Goal: Task Accomplishment & Management: Use online tool/utility

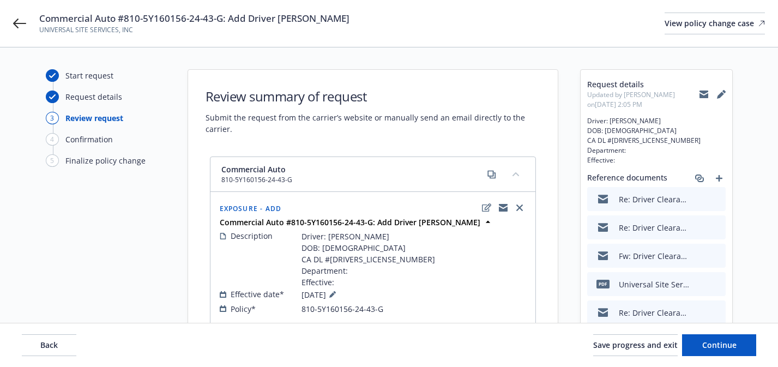
scroll to position [37, 0]
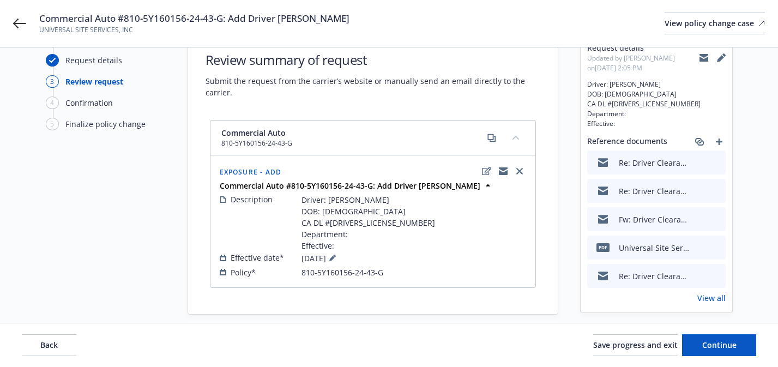
click at [22, 30] on div "Commercial Auto #810-5Y160156-24-43-G: Add Driver Anthony Valero UNIVERSAL SITE…" at bounding box center [389, 23] width 778 height 47
click at [16, 20] on icon at bounding box center [19, 23] width 13 height 13
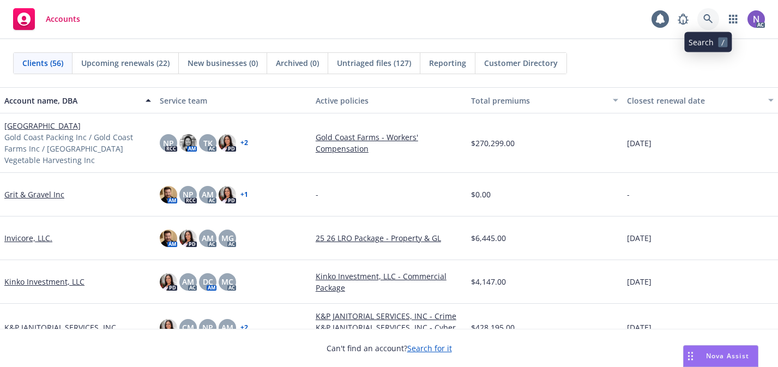
click at [705, 19] on icon at bounding box center [707, 18] width 9 height 9
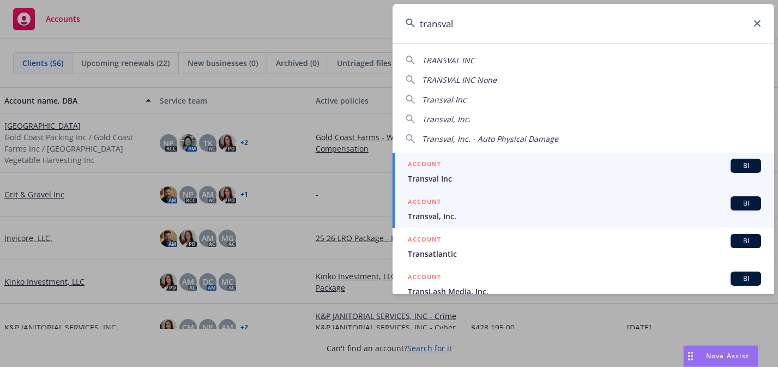
type input "transval"
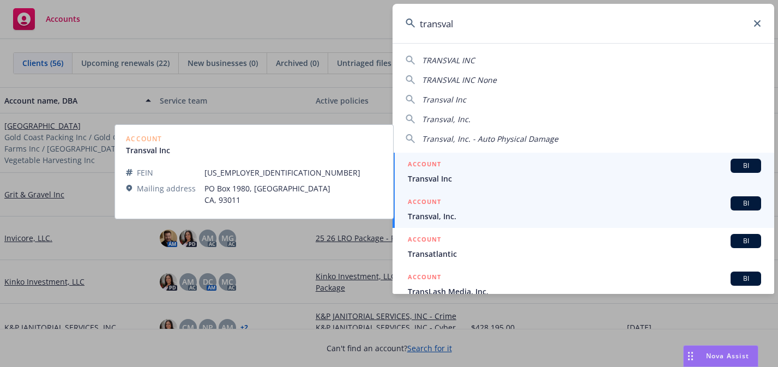
click at [492, 201] on div "ACCOUNT BI" at bounding box center [584, 203] width 353 height 14
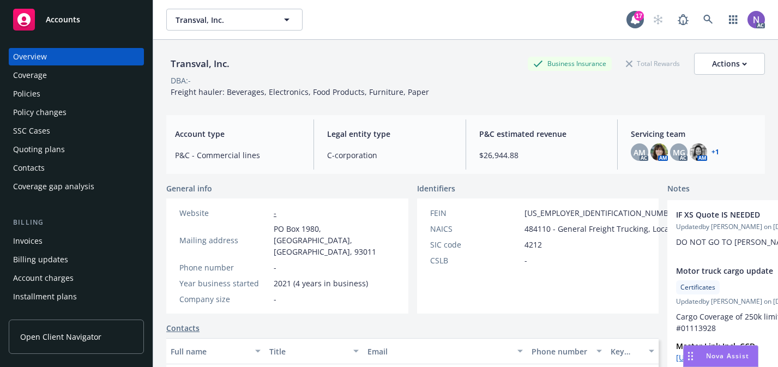
click at [99, 94] on div "Policies" at bounding box center [76, 93] width 126 height 17
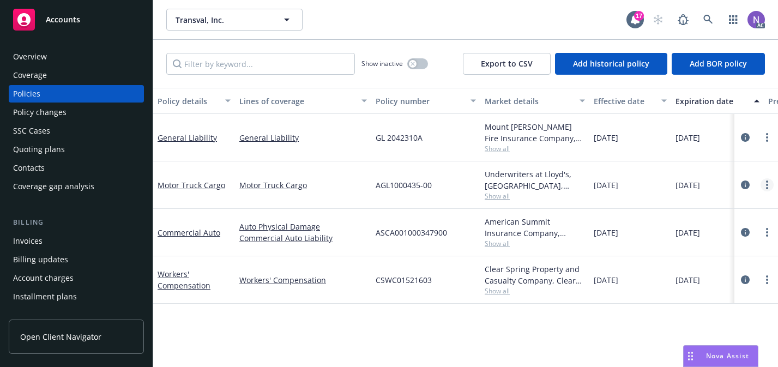
click at [770, 181] on link "more" at bounding box center [766, 184] width 13 height 13
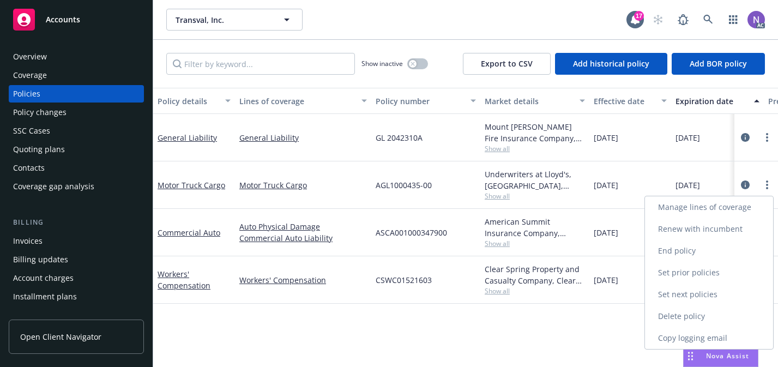
click at [707, 334] on link "Copy logging email" at bounding box center [709, 338] width 128 height 22
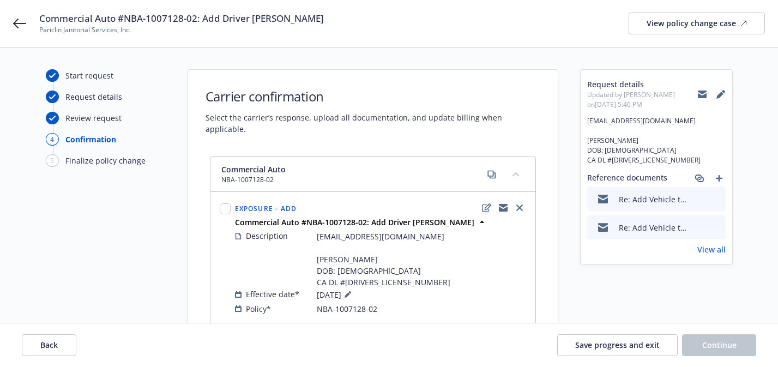
click at [718, 198] on icon "preview file" at bounding box center [715, 199] width 10 height 8
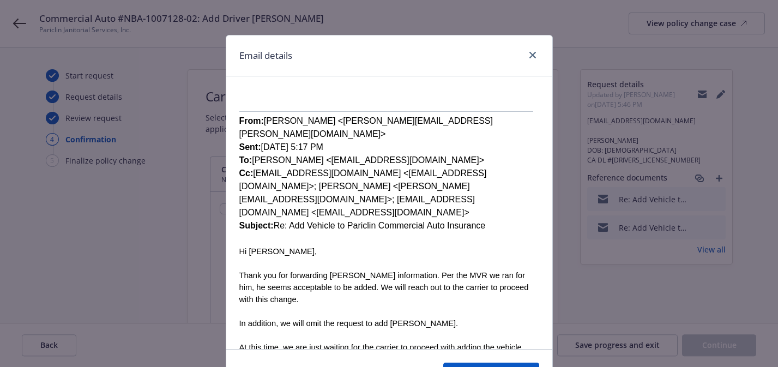
scroll to position [190, 0]
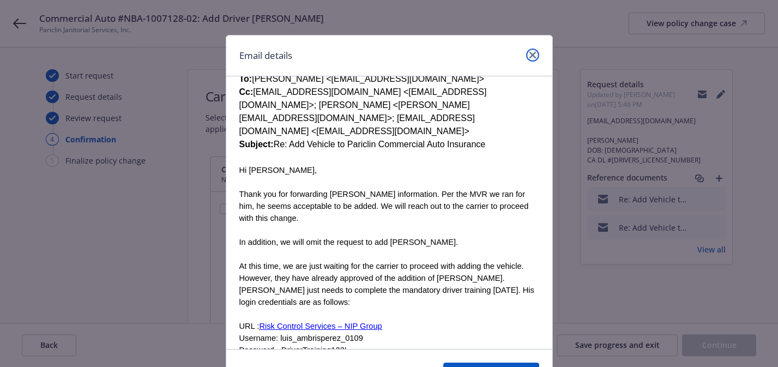
click at [534, 53] on icon "close" at bounding box center [532, 55] width 7 height 7
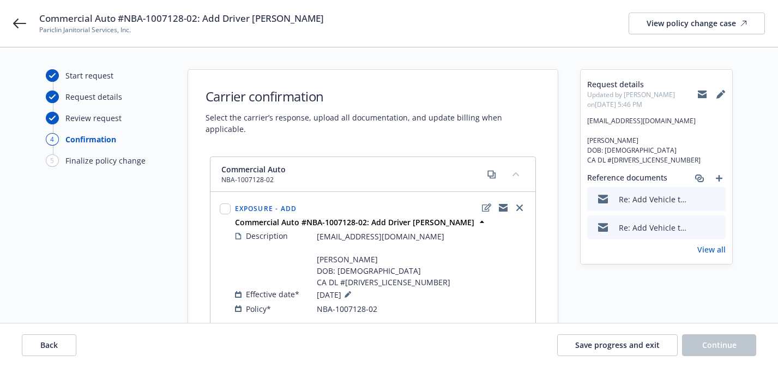
click at [712, 226] on icon "preview file" at bounding box center [715, 227] width 10 height 8
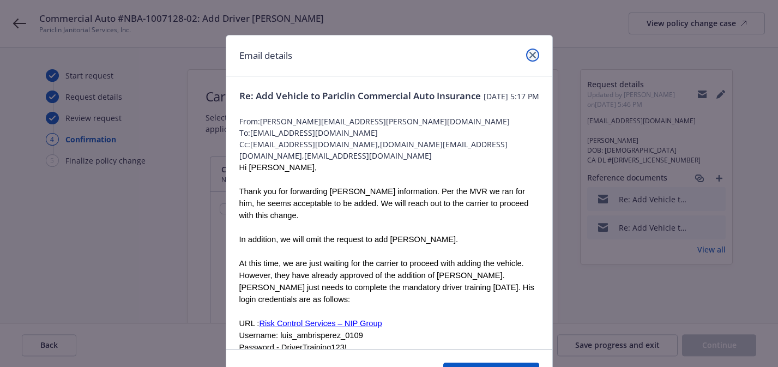
click at [531, 58] on link "close" at bounding box center [532, 55] width 13 height 13
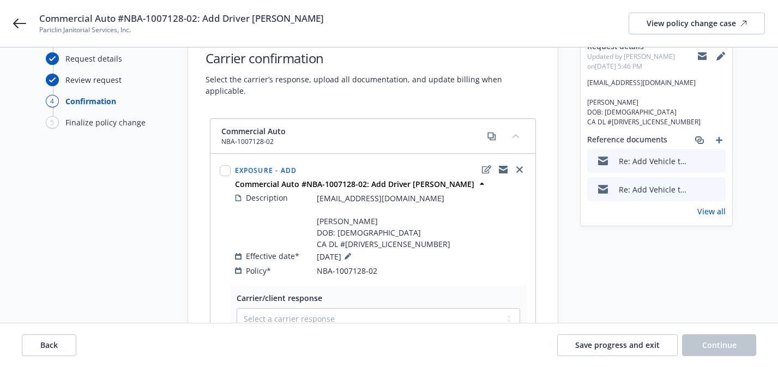
scroll to position [20, 0]
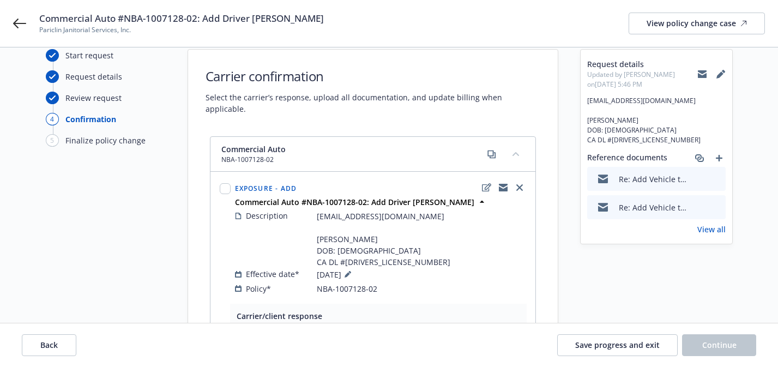
click at [716, 176] on icon "preview file" at bounding box center [715, 178] width 10 height 8
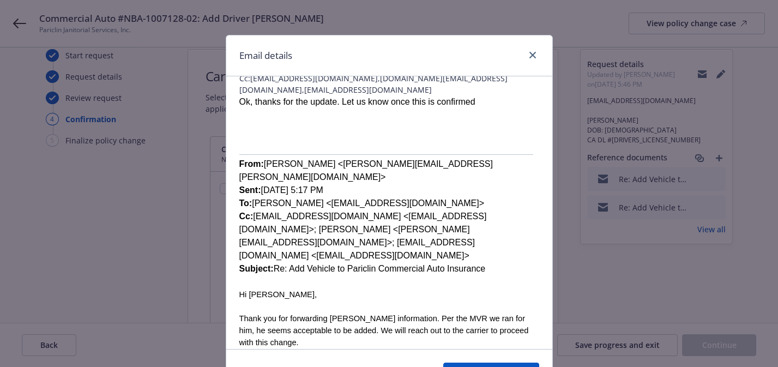
scroll to position [7, 0]
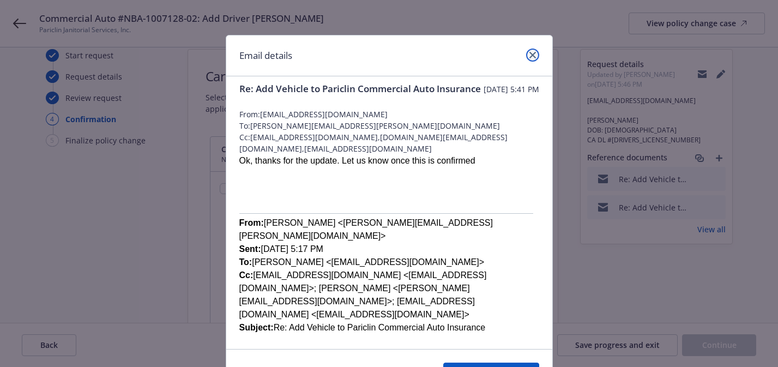
click at [531, 59] on link "close" at bounding box center [532, 55] width 13 height 13
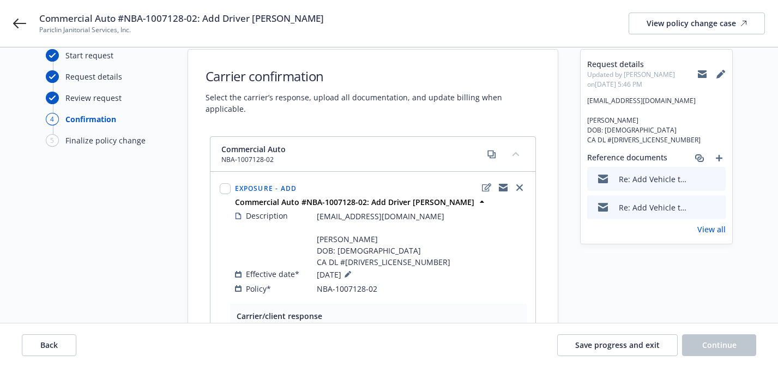
click at [277, 20] on span "Commercial Auto #NBA-1007128-02: Add Driver Manuel Vazquez Perez" at bounding box center [181, 18] width 284 height 13
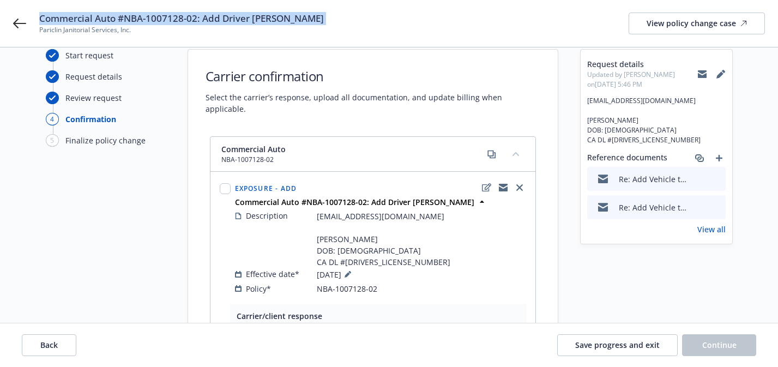
click at [277, 20] on span "Commercial Auto #NBA-1007128-02: Add Driver Manuel Vazquez Perez" at bounding box center [181, 18] width 284 height 13
copy span "Commercial Auto #NBA-1007128-02: Add Driver Manuel Vazquez Perez"
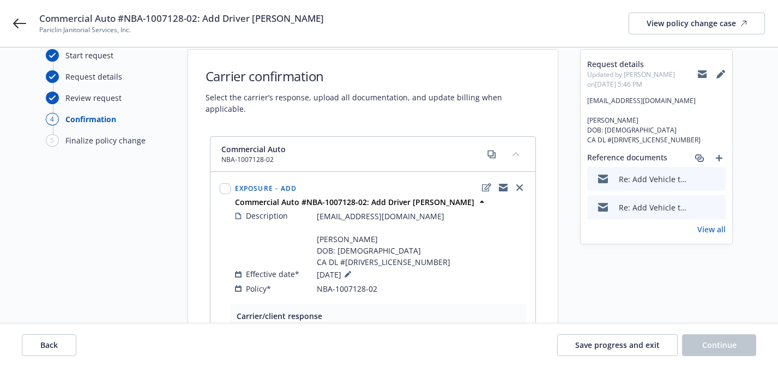
click at [95, 34] on span "Pariclin Janitorial Services, Inc." at bounding box center [181, 30] width 284 height 10
copy span "Pariclin Janitorial Services, Inc."
click at [621, 100] on span "adddeletedriverrequest@nipgroup.com Manuel Vazquez Perez DOB: 06/06/1970 CA DL …" at bounding box center [656, 120] width 138 height 49
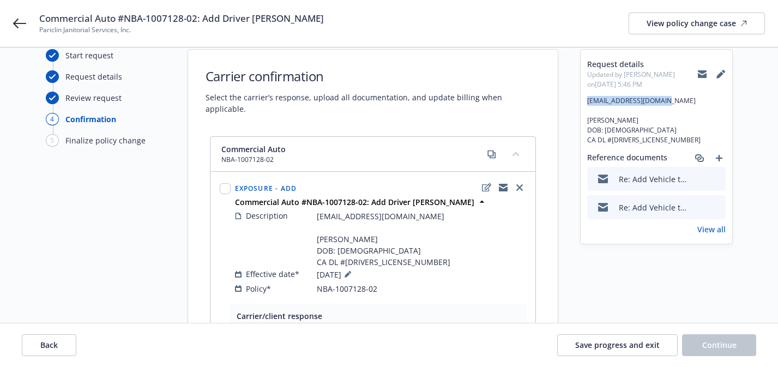
click at [621, 100] on span "adddeletedriverrequest@nipgroup.com Manuel Vazquez Perez DOB: 06/06/1970 CA DL …" at bounding box center [656, 120] width 138 height 49
copy span "adddeletedriverrequest@nipgroup.com"
click at [701, 76] on icon at bounding box center [702, 74] width 9 height 5
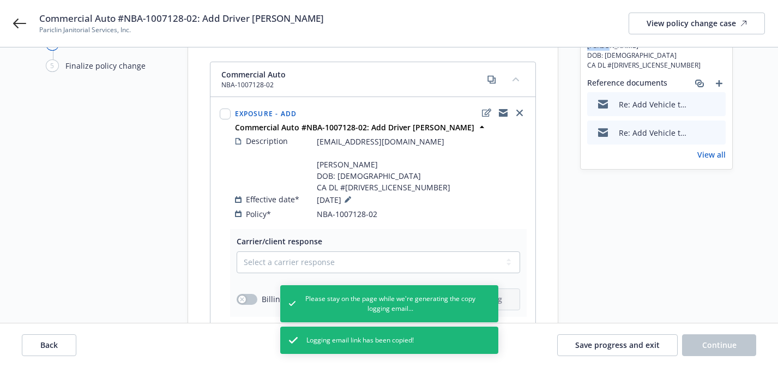
scroll to position [0, 0]
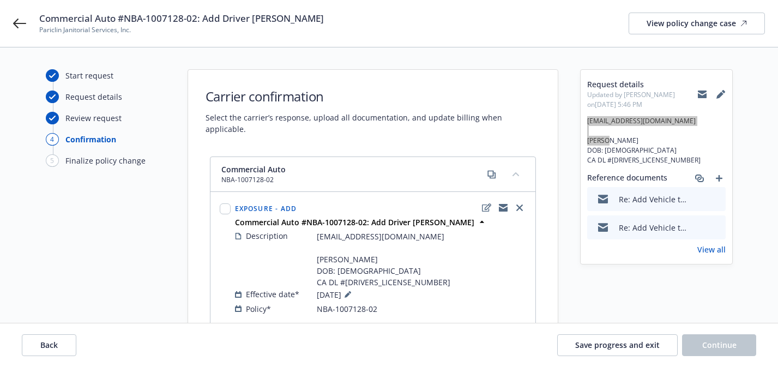
drag, startPoint x: 19, startPoint y: 23, endPoint x: 146, endPoint y: 9, distance: 127.8
click at [0, 0] on div "Commercial Auto #NBA-1007128-02: Add Driver Manuel Vazquez Perez Pariclin Janit…" at bounding box center [389, 23] width 778 height 47
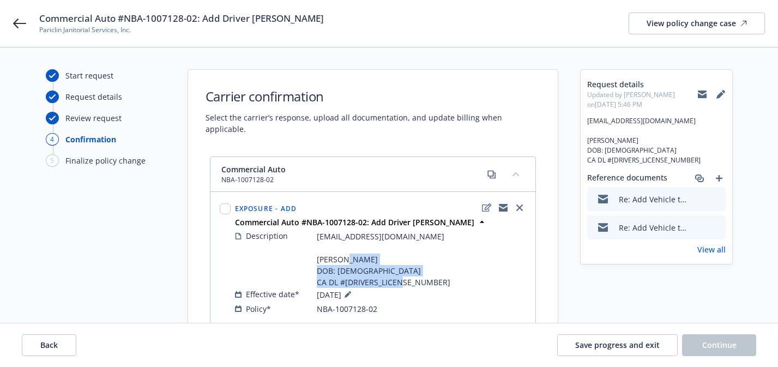
drag, startPoint x: 390, startPoint y: 271, endPoint x: 304, endPoint y: 252, distance: 88.6
click at [304, 252] on div "Description adddeletedriverrequest@nipgroup.com Manuel Vazquez Perez DOB: 06/06…" at bounding box center [380, 259] width 291 height 58
copy span "Manuel Vazquez Perez DOB: 06/06/1970 CA DL #Y2724470"
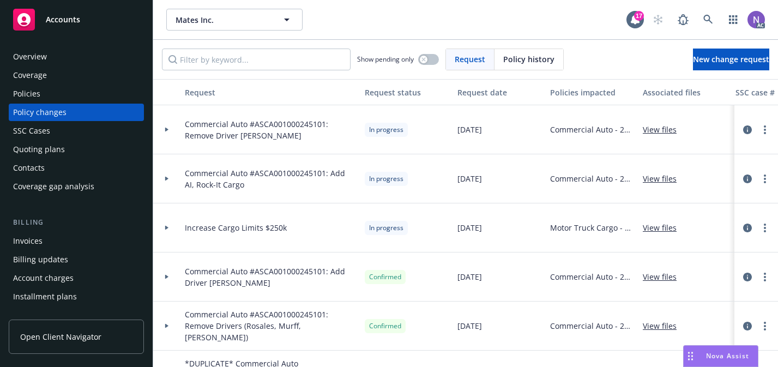
click at [121, 93] on div "Policies" at bounding box center [76, 93] width 126 height 17
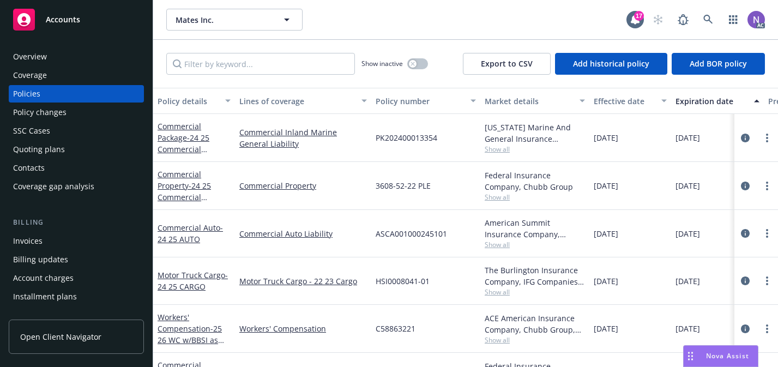
scroll to position [34, 0]
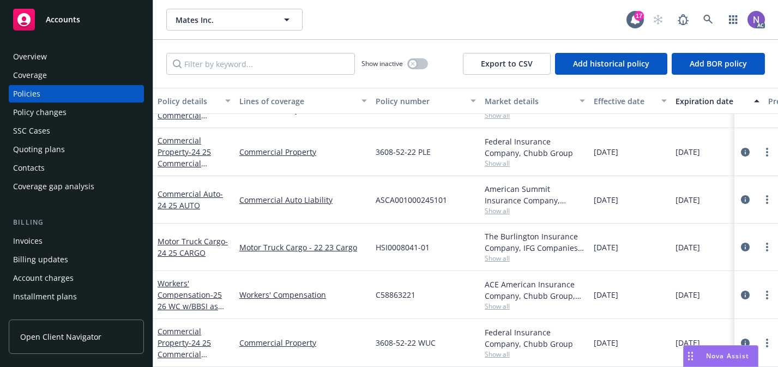
click at [496, 213] on span "Show all" at bounding box center [534, 210] width 100 height 9
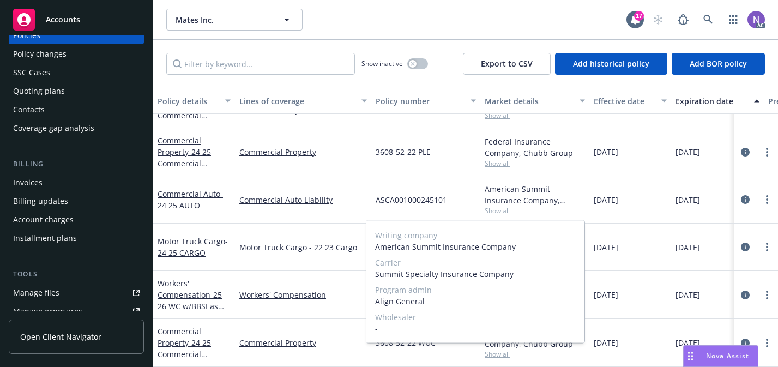
scroll to position [74, 0]
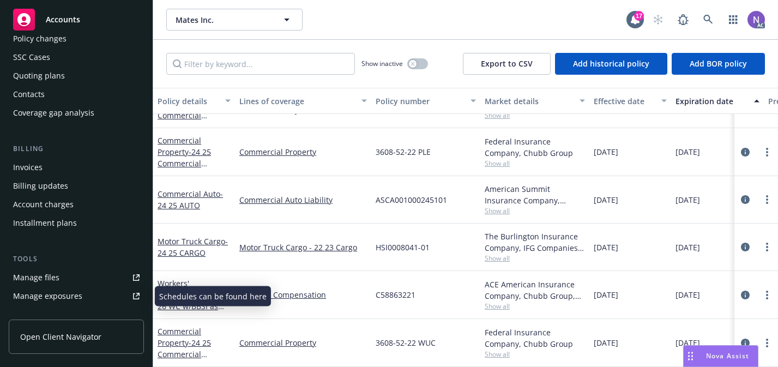
click at [71, 292] on div "Manage exposures" at bounding box center [47, 295] width 69 height 17
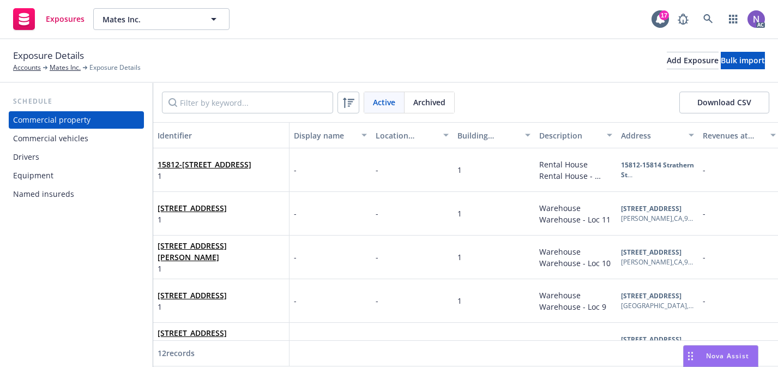
click at [94, 150] on div "Drivers" at bounding box center [76, 156] width 126 height 17
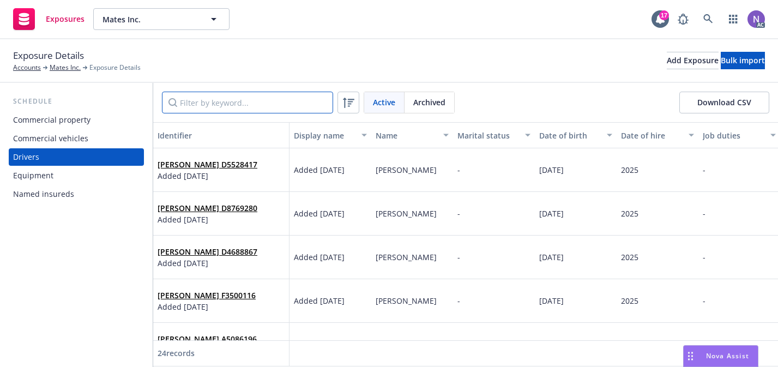
click at [245, 107] on input "Filter by keyword..." at bounding box center [247, 103] width 171 height 22
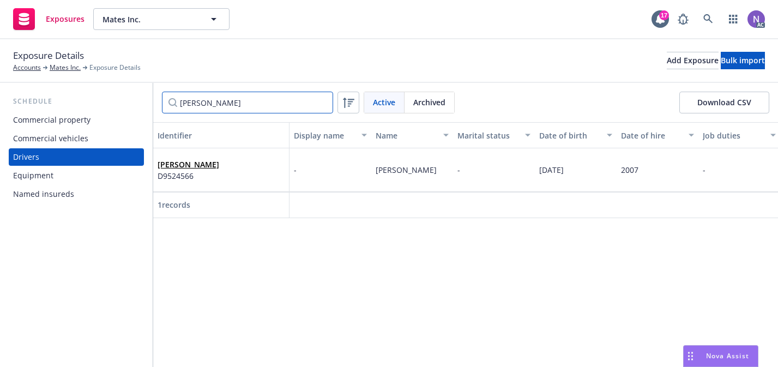
type input "[PERSON_NAME]"
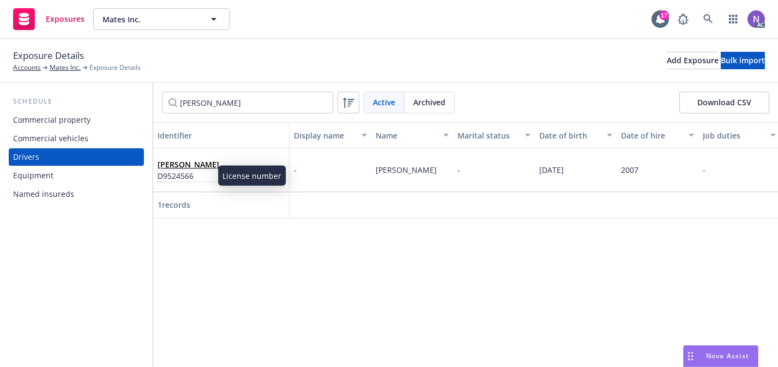
click at [197, 170] on span "D9524566" at bounding box center [189, 175] width 62 height 11
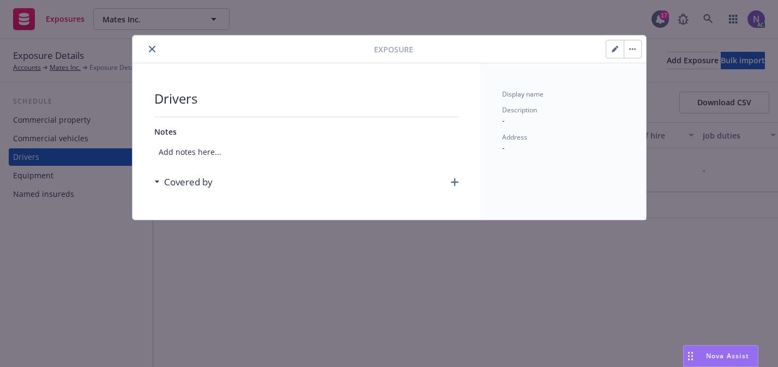
click at [610, 49] on button "button" at bounding box center [614, 48] width 17 height 17
select select "CA"
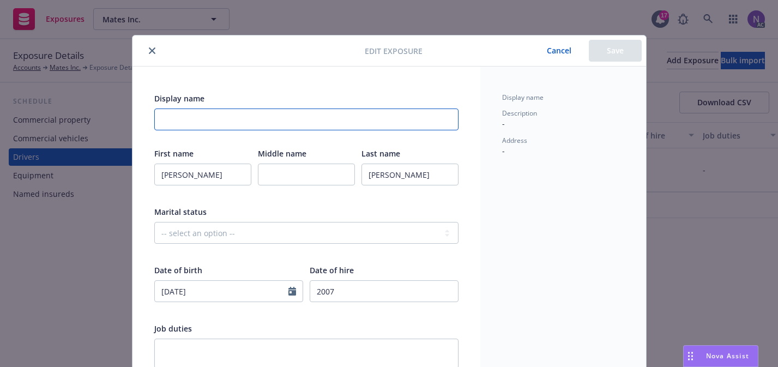
click at [338, 117] on input "Display name" at bounding box center [306, 119] width 304 height 22
type input "Removed: [DATE]"
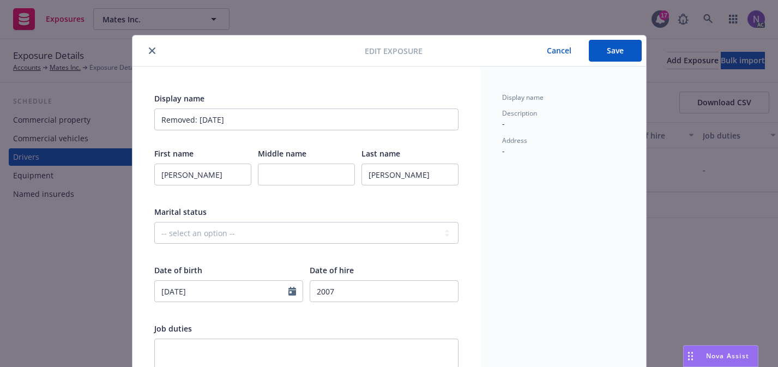
click at [593, 49] on button "Save" at bounding box center [615, 51] width 53 height 22
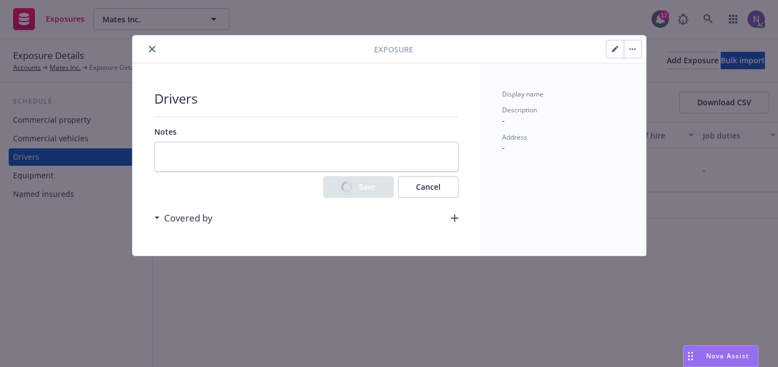
click at [632, 49] on icon "button" at bounding box center [633, 50] width 2 height 2
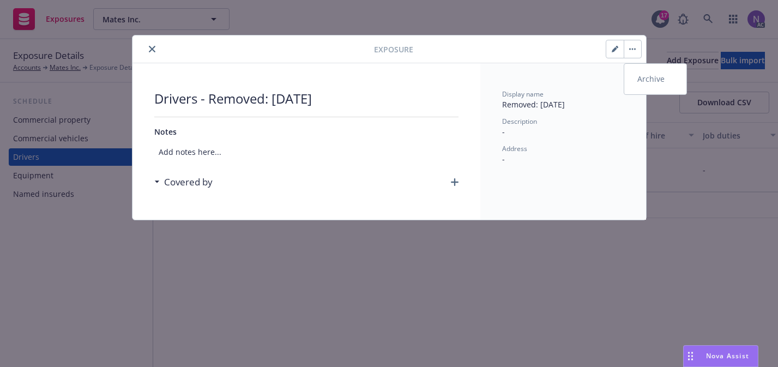
click at [634, 78] on link "Archive" at bounding box center [655, 79] width 62 height 22
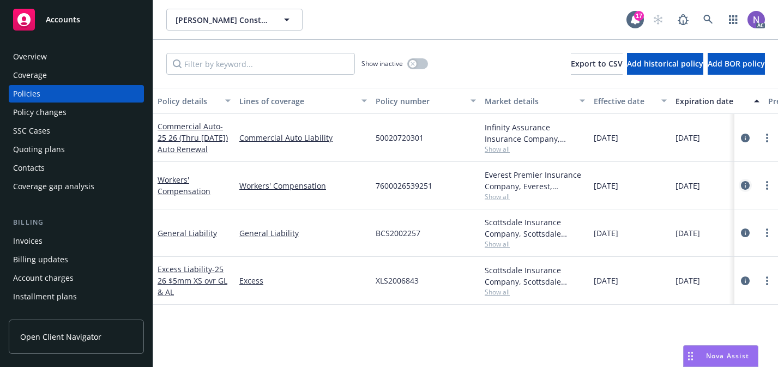
click at [744, 186] on icon "circleInformation" at bounding box center [745, 185] width 9 height 9
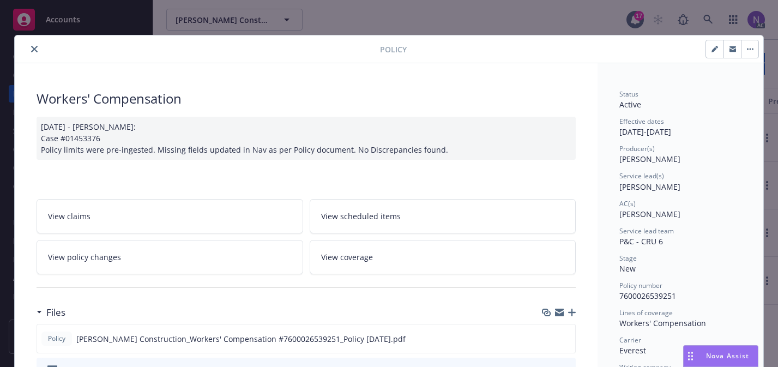
click at [571, 316] on div at bounding box center [559, 312] width 34 height 9
click at [572, 308] on icon "button" at bounding box center [572, 312] width 8 height 8
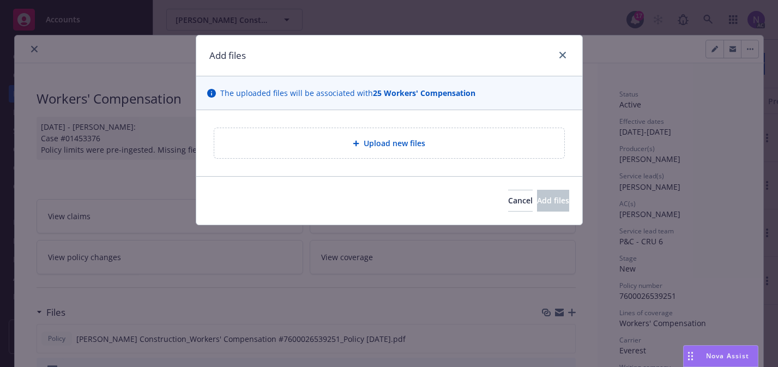
click at [437, 143] on div "Upload new files" at bounding box center [389, 143] width 332 height 13
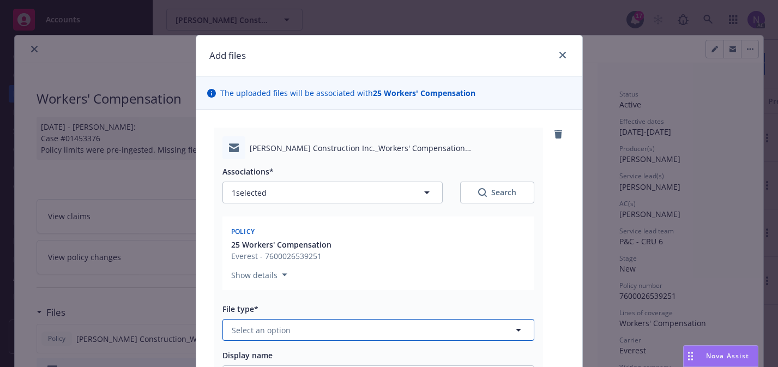
click at [298, 337] on button "Select an option" at bounding box center [378, 330] width 312 height 22
type input "rein"
click at [300, 348] on div "Reinstatement" at bounding box center [378, 360] width 311 height 29
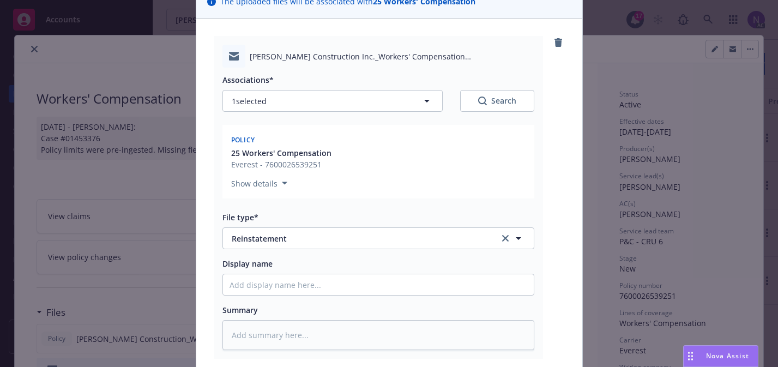
scroll to position [160, 0]
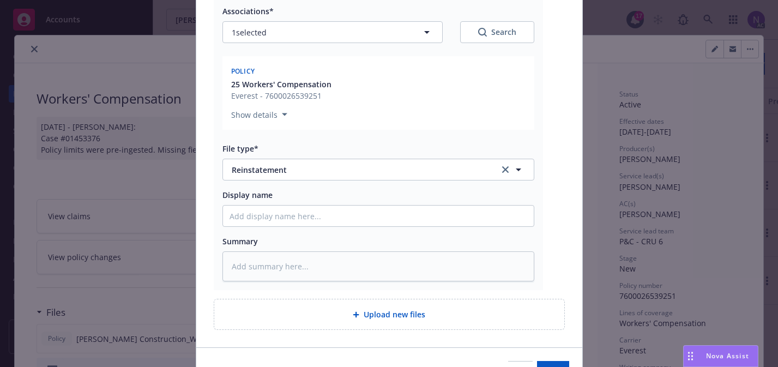
click at [397, 319] on span "Upload new files" at bounding box center [395, 313] width 62 height 11
type textarea "x"
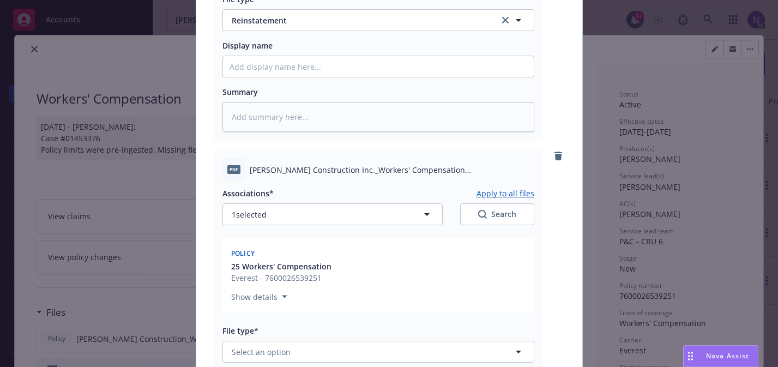
scroll to position [320, 0]
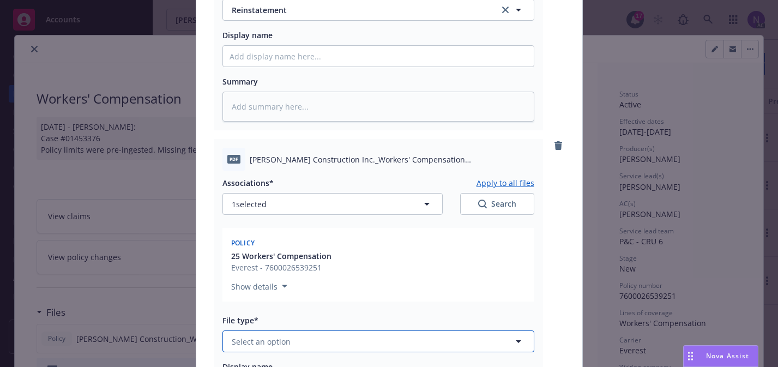
click at [315, 331] on button "Select an option" at bounding box center [378, 341] width 312 height 22
type input "notice"
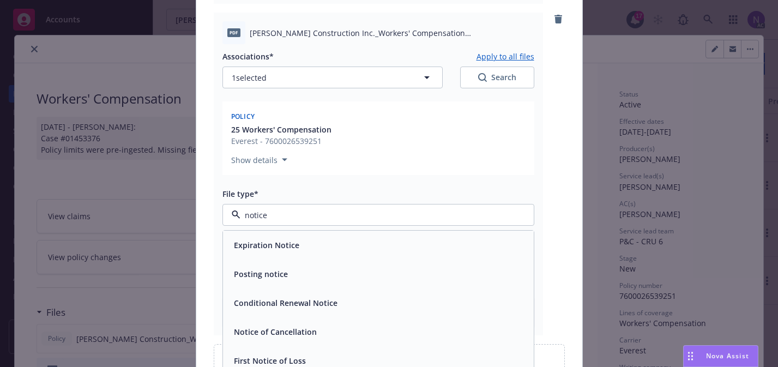
scroll to position [471, 0]
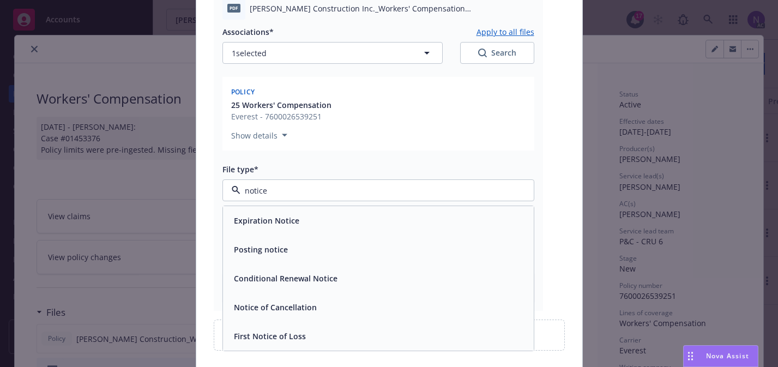
click at [319, 300] on div "Notice of Cancellation" at bounding box center [378, 307] width 298 height 16
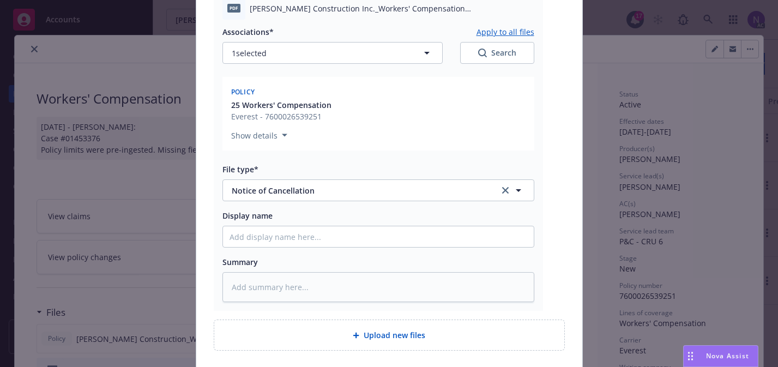
scroll to position [556, 0]
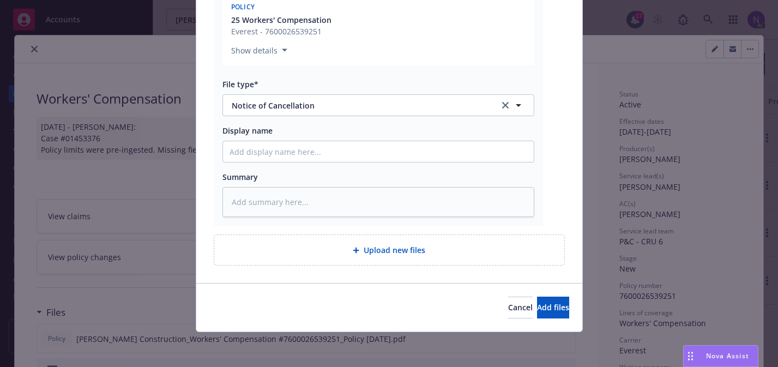
click at [535, 320] on div "Cancel Add files" at bounding box center [389, 307] width 386 height 49
click at [537, 310] on span "Add files" at bounding box center [553, 307] width 32 height 10
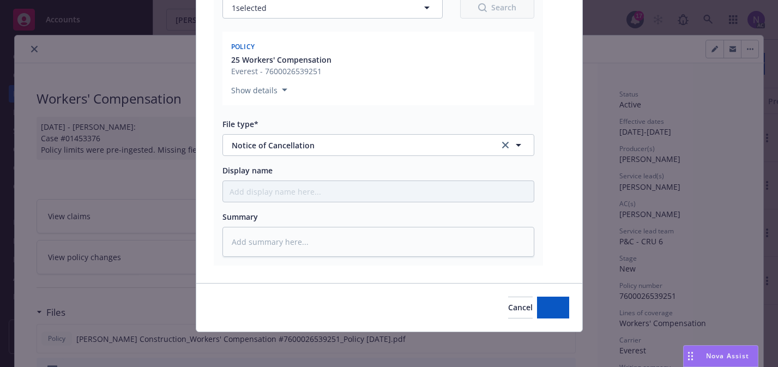
type textarea "x"
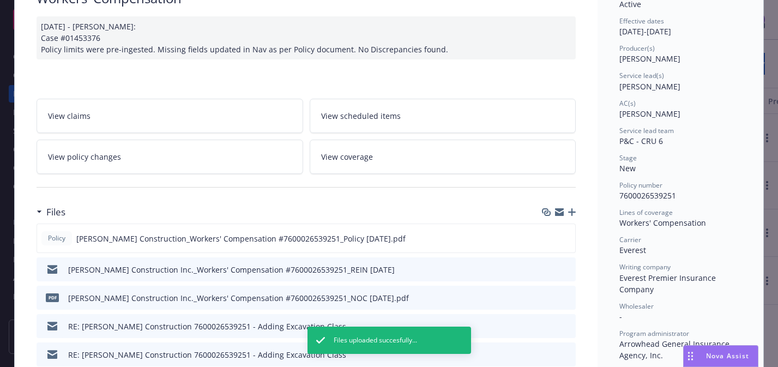
scroll to position [128, 0]
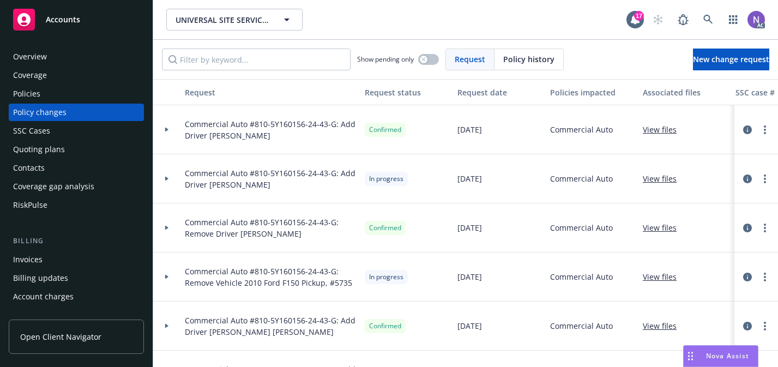
click at [72, 149] on div "Quoting plans" at bounding box center [76, 149] width 126 height 17
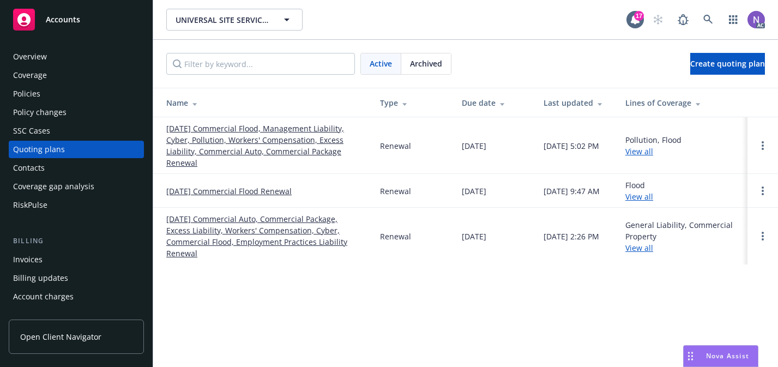
click at [275, 143] on link "[DATE] Commercial Flood, Management Liability, Cyber, Pollution, Workers' Compe…" at bounding box center [264, 146] width 196 height 46
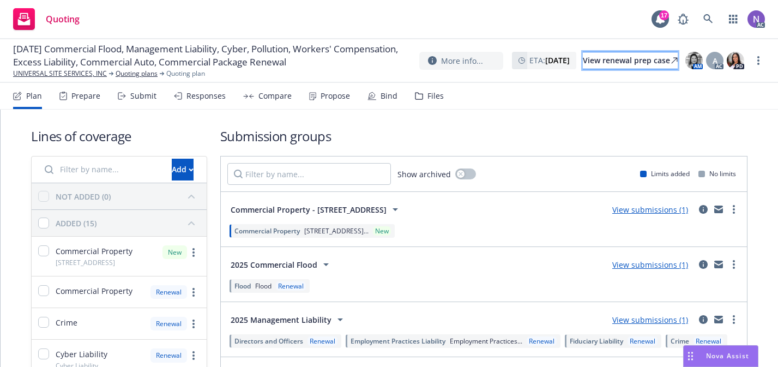
click at [591, 64] on div "View renewal prep case" at bounding box center [630, 60] width 95 height 16
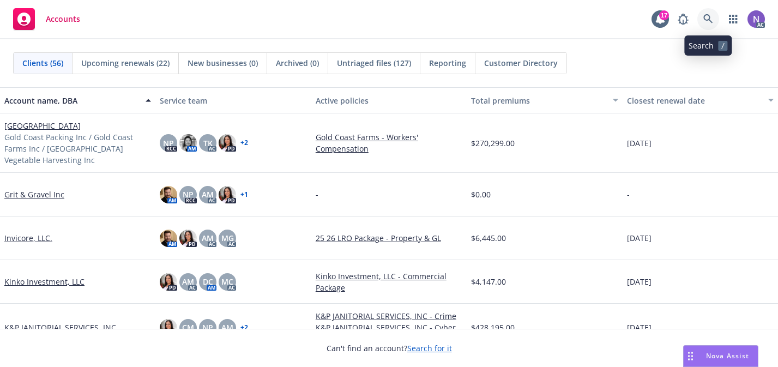
click at [709, 15] on icon at bounding box center [708, 19] width 10 height 10
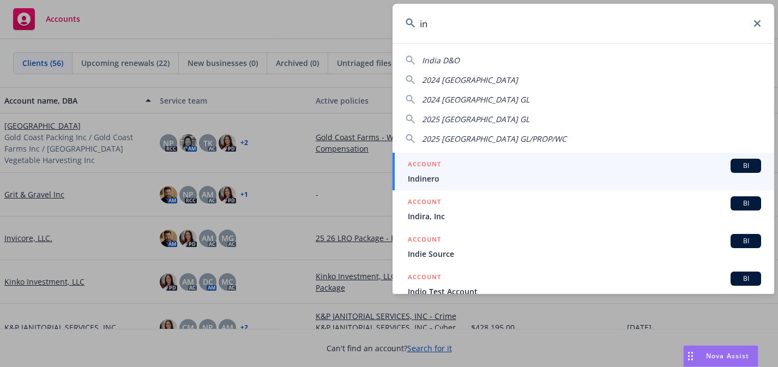
type input "i"
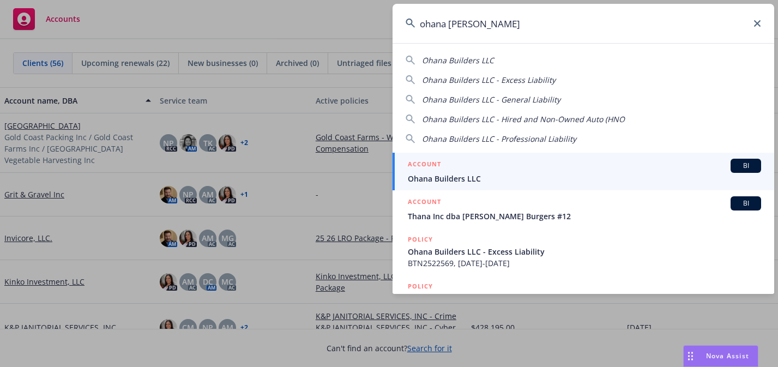
type input "ohana bui"
click at [470, 173] on span "Ohana Builders LLC" at bounding box center [584, 178] width 353 height 11
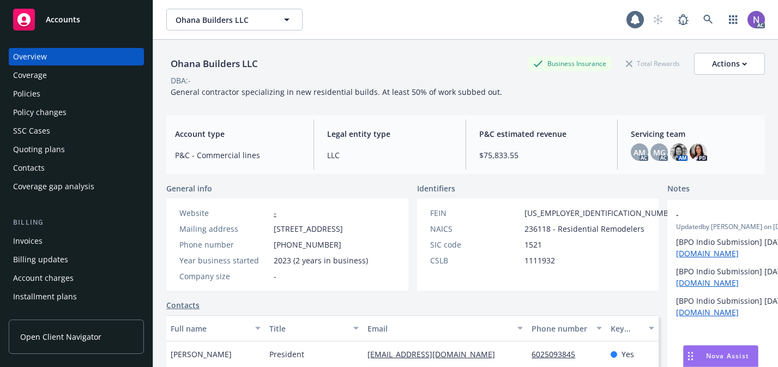
click at [68, 156] on div "Quoting plans" at bounding box center [76, 149] width 126 height 17
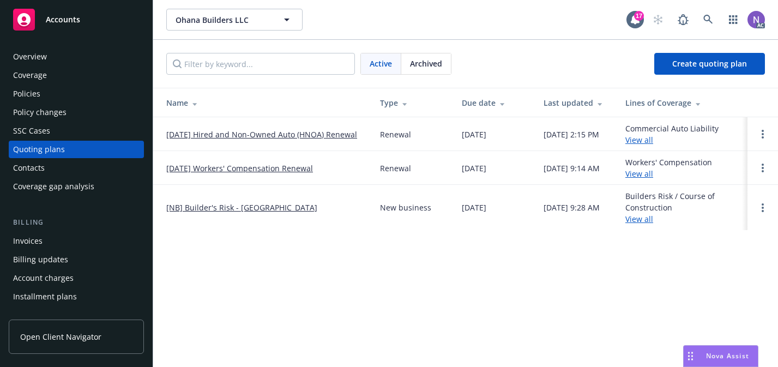
click at [260, 167] on link "[DATE] Workers' Compensation Renewal" at bounding box center [239, 167] width 147 height 11
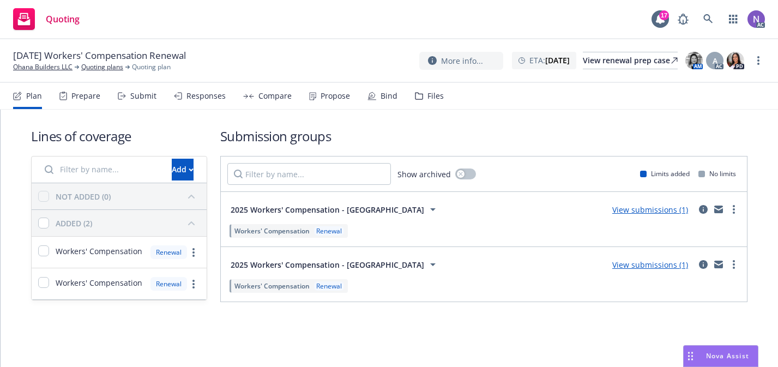
click at [70, 100] on div "Prepare" at bounding box center [79, 96] width 41 height 26
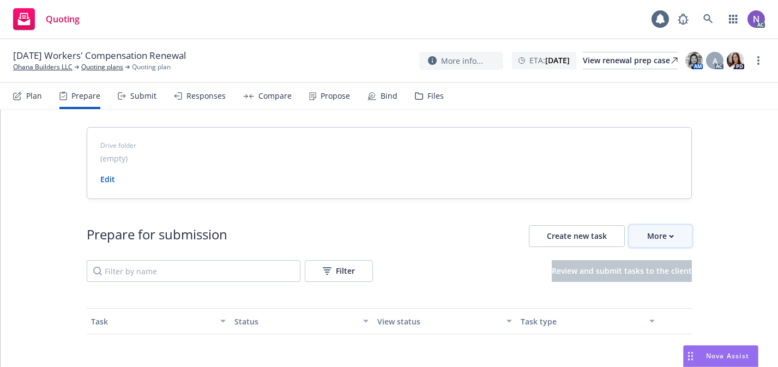
click at [674, 231] on button "More" at bounding box center [660, 236] width 63 height 22
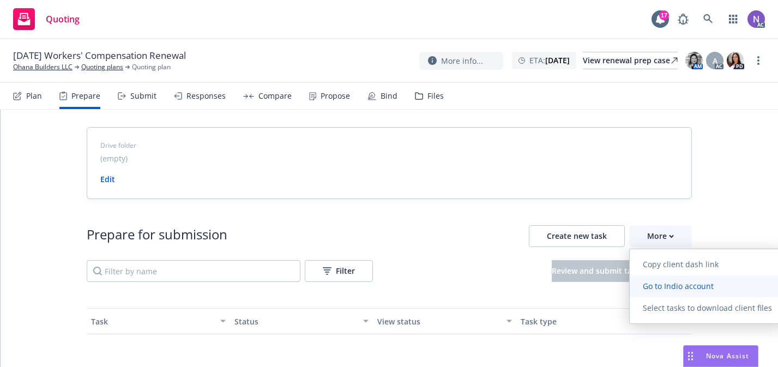
click at [654, 284] on span "Go to Indio account" at bounding box center [677, 286] width 97 height 10
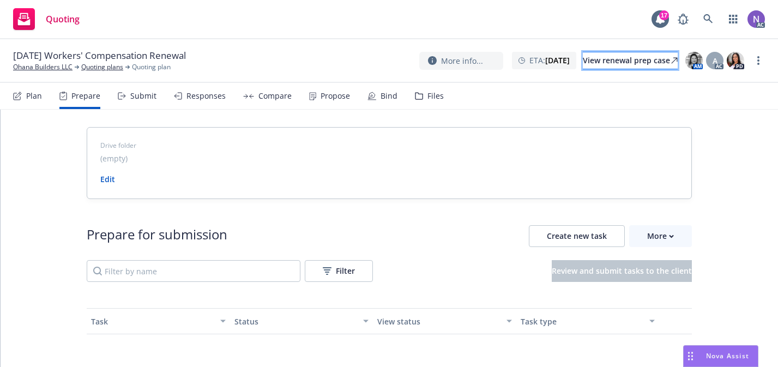
click at [587, 63] on div "View renewal prep case" at bounding box center [630, 60] width 95 height 16
click at [415, 100] on div "Files" at bounding box center [429, 96] width 29 height 26
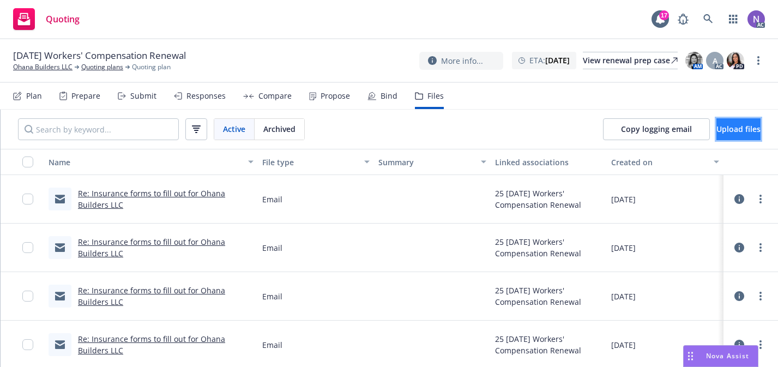
click at [716, 132] on span "Upload files" at bounding box center [738, 129] width 44 height 10
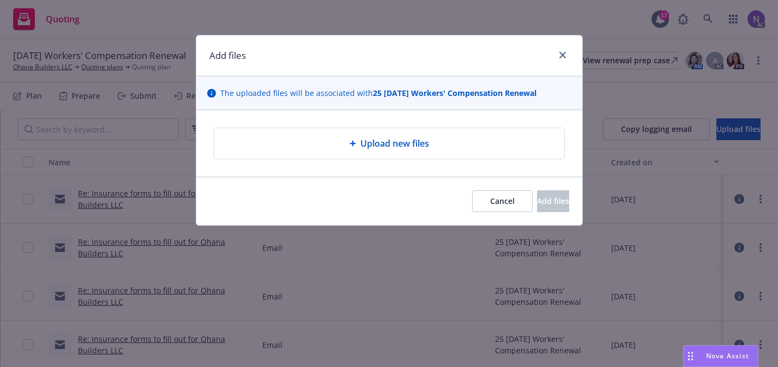
click at [400, 138] on span "Upload new files" at bounding box center [394, 143] width 69 height 13
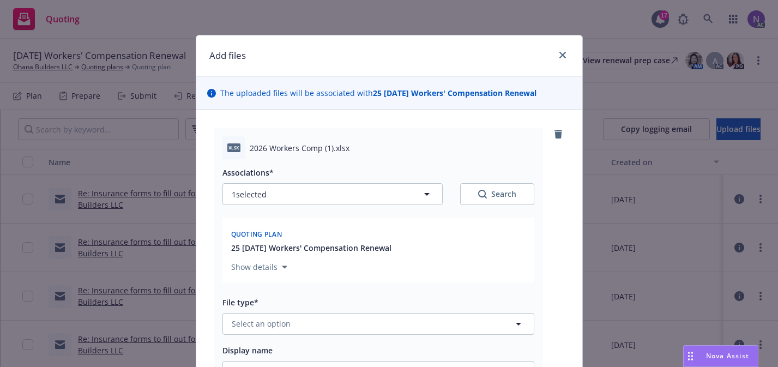
click at [254, 311] on div "File type* Select an option" at bounding box center [378, 314] width 312 height 39
click at [255, 320] on span "Select an option" at bounding box center [261, 323] width 59 height 11
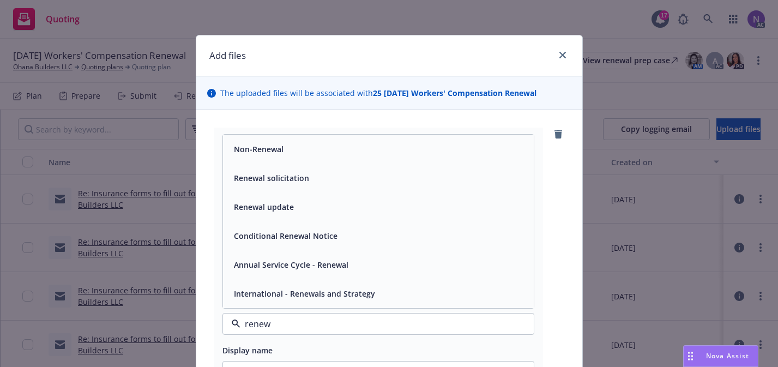
type input "renewa"
click at [306, 202] on div "Renewal update" at bounding box center [378, 207] width 298 height 16
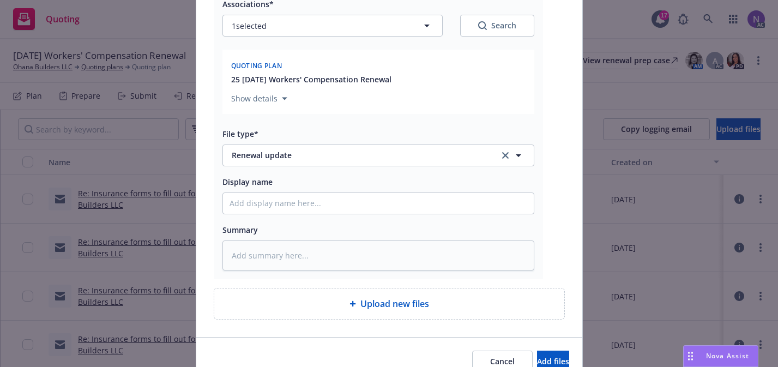
scroll to position [222, 0]
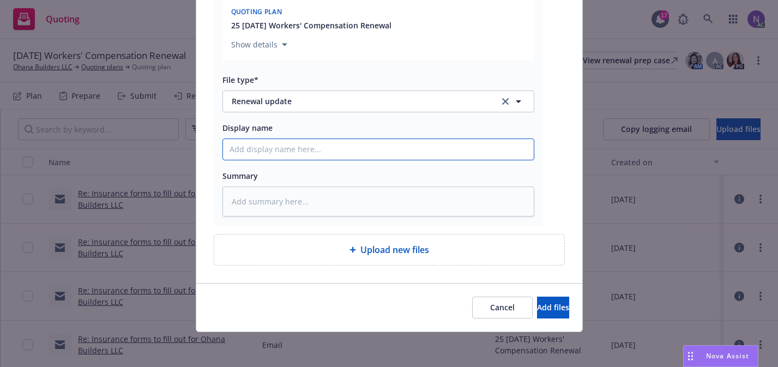
click at [305, 153] on input "Display name" at bounding box center [378, 149] width 311 height 21
type textarea "x"
type input "O"
type textarea "x"
type input "Oha"
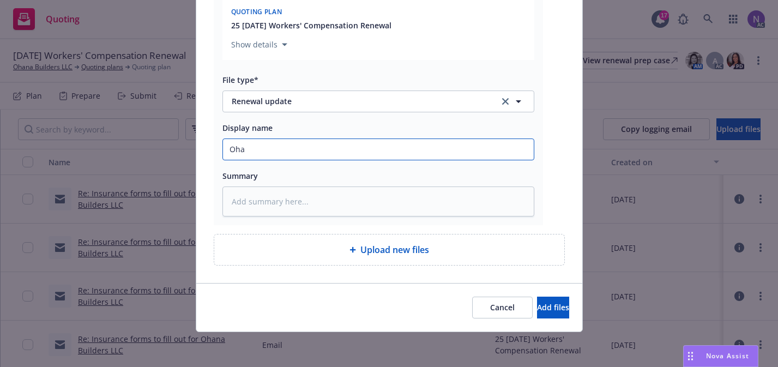
type textarea "x"
type input "Ohan"
type textarea "x"
type input "Ohana"
type textarea "x"
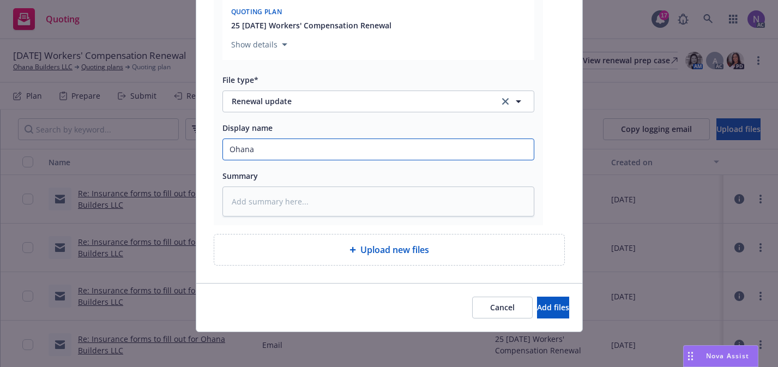
type input "Ohana"
type textarea "x"
type input "Ohana B"
type textarea "x"
type input "Ohana Bu"
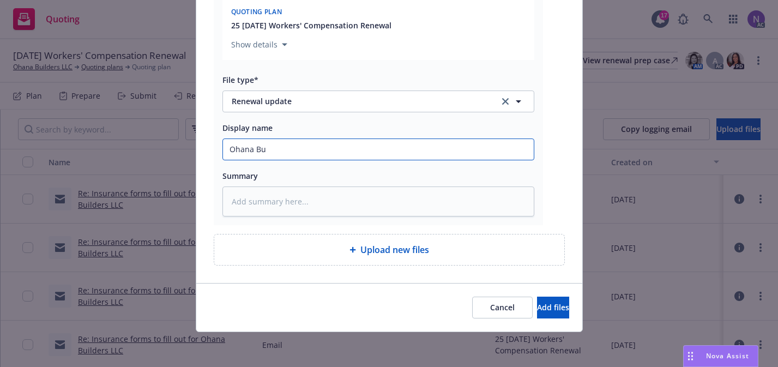
type textarea "x"
type input "Ohana Bui"
type textarea "x"
type input "Ohana Buil"
type textarea "x"
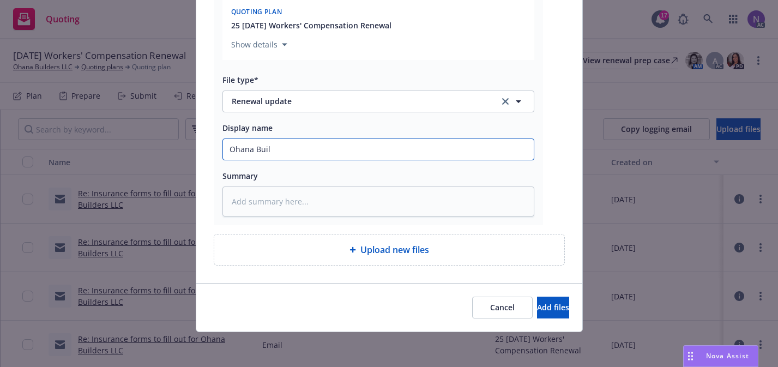
type input "Ohana Build"
type textarea "x"
type input "Ohana Builde"
type textarea "x"
type input "Ohana Builder"
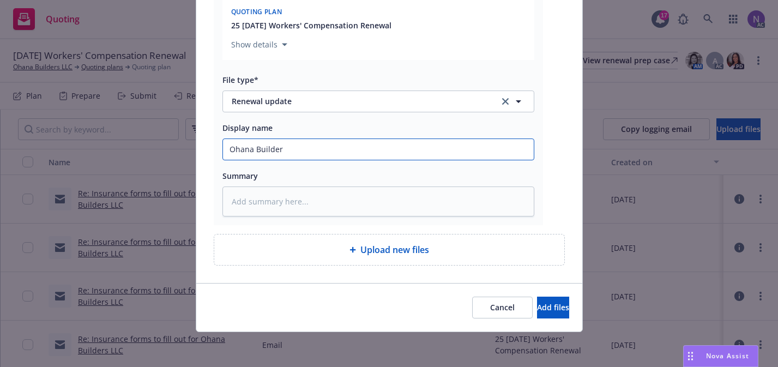
type textarea "x"
type input "Ohana Builders"
type textarea "x"
type input "Ohana Builders"
type textarea "x"
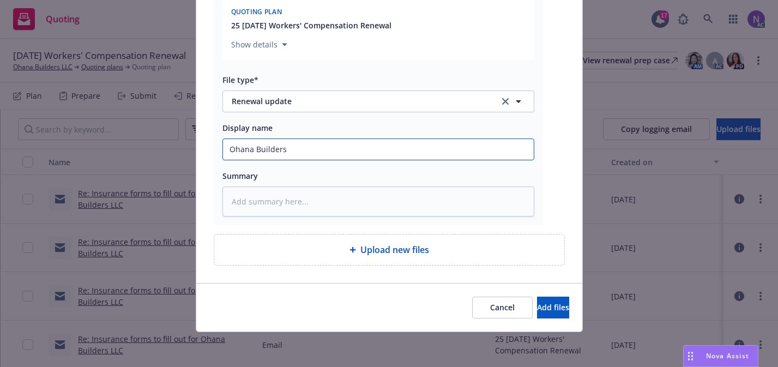
type input "Ohana Builders L"
type textarea "x"
type input "Ohana Builders LL"
type textarea "x"
type input "Ohana Builders LLC"
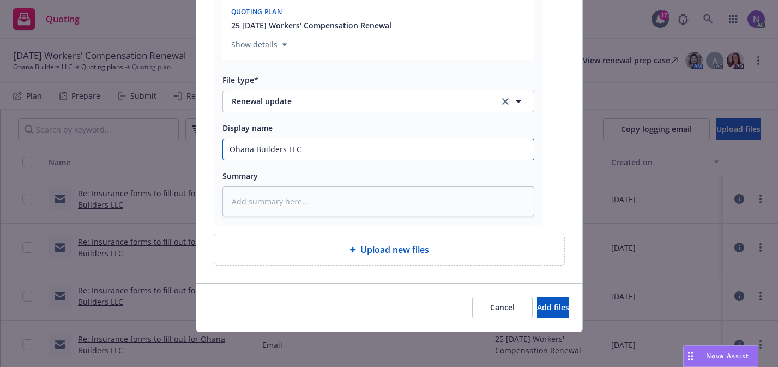
type textarea "x"
type input "Ohana Builders LLC_"
type textarea "x"
type input "Ohana Builders LLC_2"
type textarea "x"
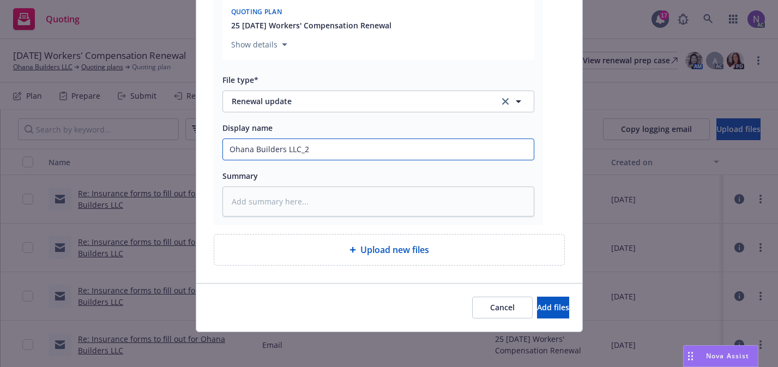
type input "Ohana Builders LLC_25"
type textarea "x"
type input "Ohana Builders LLC_25-"
type textarea "x"
type input "Ohana Builders LLC_25-2"
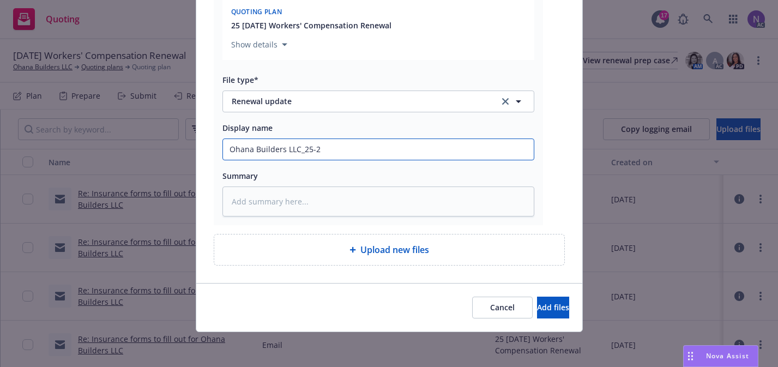
type textarea "x"
type input "Ohana Builders LLC_25-26"
type textarea "x"
type input "Ohana Builders LLC_25-26"
type textarea "x"
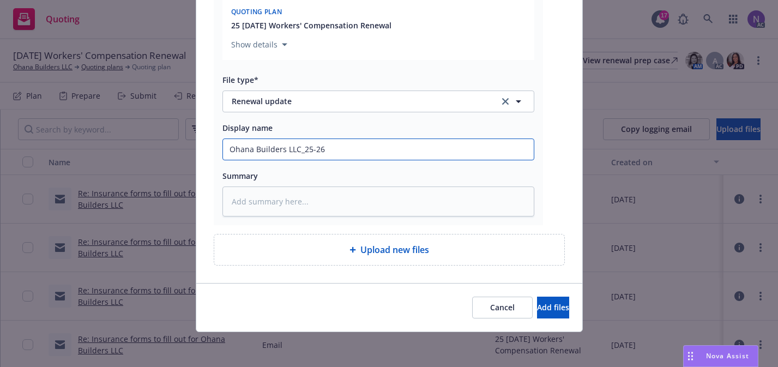
type input "Ohana Builders LLC_25-26 W"
type textarea "x"
type input "Ohana Builders LLC_25-26 WC"
paste input "orkers' Compensation"
type textarea "x"
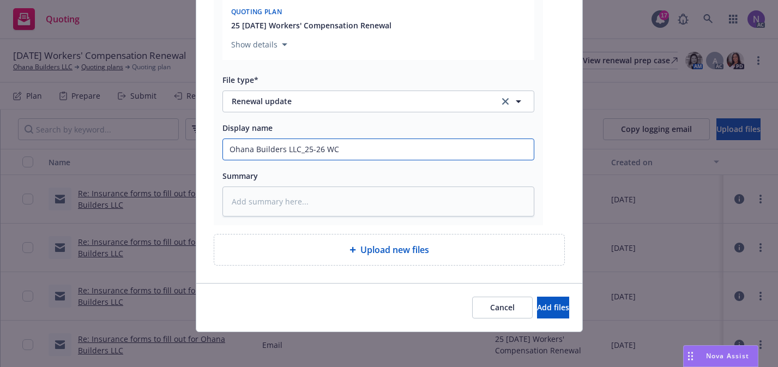
type input "Ohana Builders LLC_25-26 Workers' Compensation"
type textarea "x"
type input "Ohana Builders LLC_25-26 Workers' Compensation"
type textarea "x"
type input "Ohana Builders LLC_25-26 Workers' Compensation R"
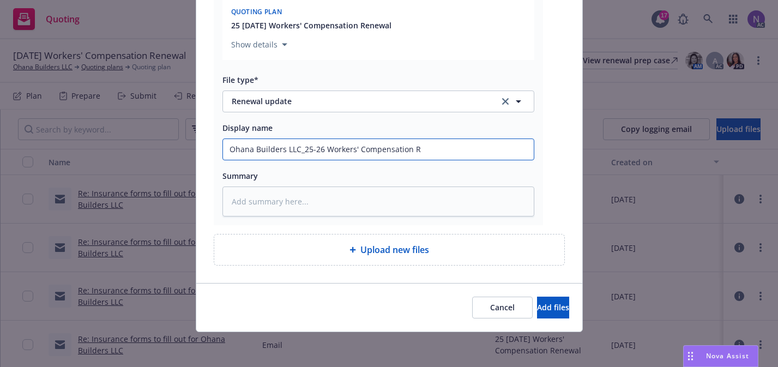
type textarea "x"
type input "Ohana Builders LLC_25-26 Workers' Compensation Re"
type textarea "x"
type input "Ohana Builders LLC_25-26 Workers' Compensation Rew"
type textarea "x"
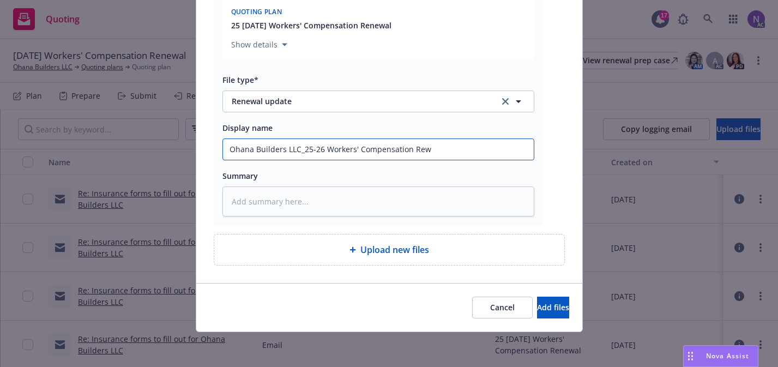
type input "Ohana Builders LLC_25-26 Workers' Compensation Rewn"
type textarea "x"
type input "Ohana Builders LLC_25-26 Workers' Compensation Rew"
type textarea "x"
type input "Ohana Builders LLC_25-26 Workers' Compensation Re"
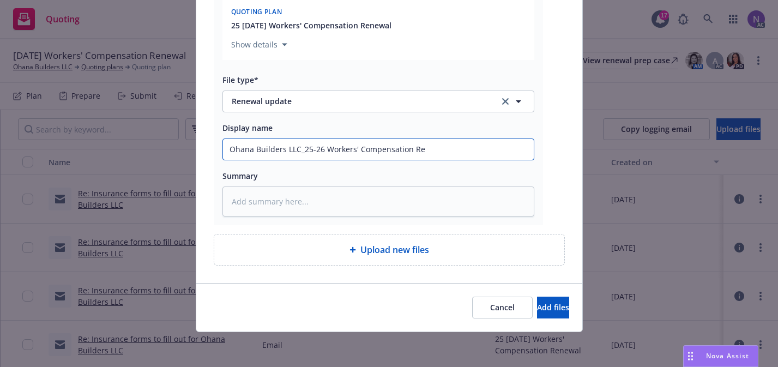
type textarea "x"
type input "Ohana Builders LLC_25-26 Workers' Compensation Ren"
type textarea "x"
type input "Ohana Builders LLC_25-26 Workers' Compensation Rene"
type textarea "x"
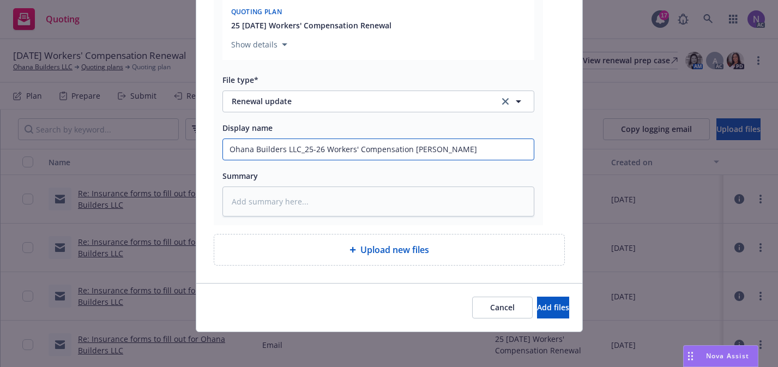
type input "Ohana Builders LLC_25-26 Workers' Compensation Renew"
type textarea "x"
type input "Ohana Builders LLC_25-26 Workers' Compensation Renewa"
type textarea "x"
type input "Ohana Builders LLC_25-26 Workers' Compensation Renewal"
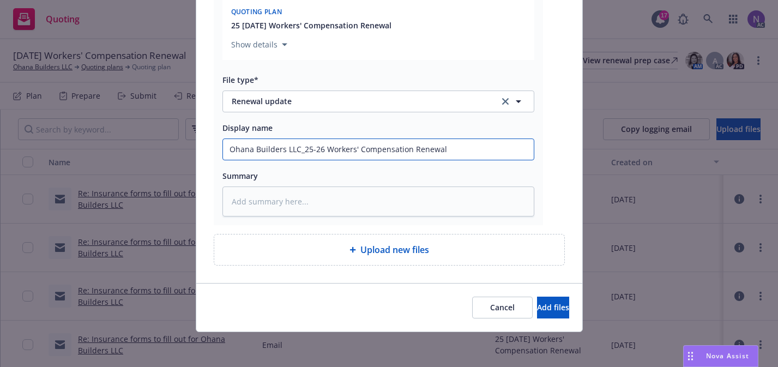
type textarea "x"
type input "Ohana Builders LLC_25-26 Workers' Compensation Renewal"
type textarea "x"
type input "Ohana Builders LLC_25-26 Workers' Compensation Renewal W"
type textarea "x"
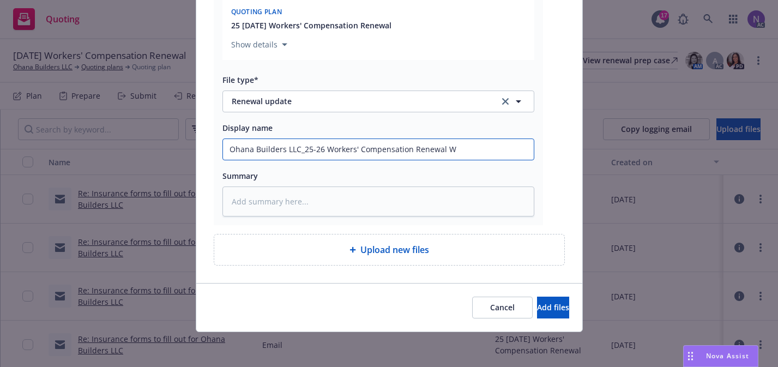
type input "Ohana Builders LLC_25-26 Workers' Compensation Renewal WB"
type textarea "x"
type input "Ohana Builders LLC_25-26 Workers' Compensation Renewal WB"
type textarea "x"
type input "Ohana Builders LLC_25-26 Workers' Compensation Renewal WB U"
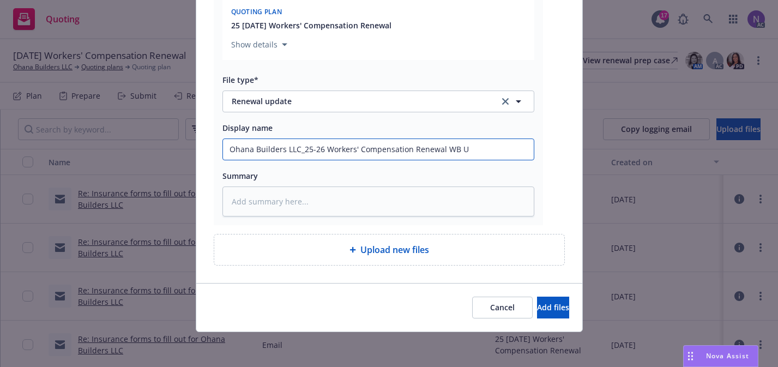
type textarea "x"
type input "Ohana Builders LLC_25-26 Workers' Compensation Renewal WB Up"
type textarea "x"
type input "Ohana Builders LLC_25-26 Workers' Compensation Renewal WB Upd"
type textarea "x"
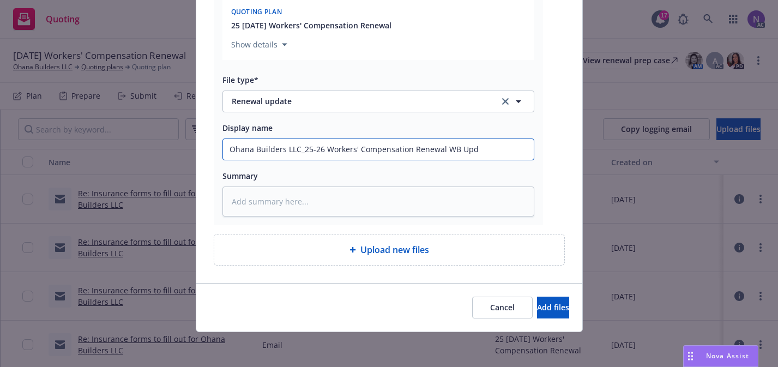
type input "Ohana Builders LLC_25-26 Workers' Compensation Renewal WB Upda"
type textarea "x"
type input "Ohana Builders LLC_25-26 Workers' Compensation Renewal WB Updat"
type textarea "x"
type input "Ohana Builders LLC_25-26 Workers' Compensation Renewal WB Update"
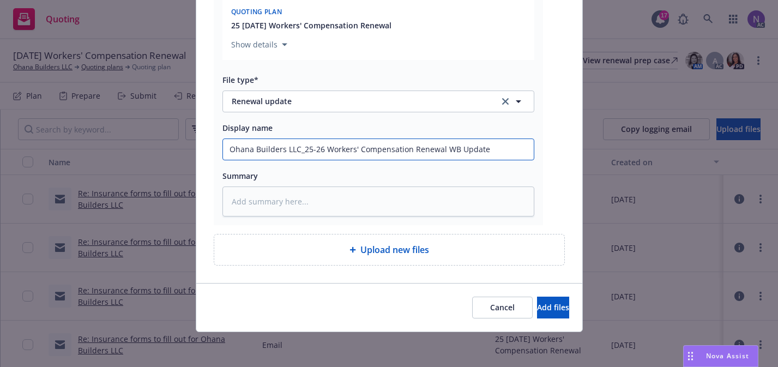
type textarea "x"
type input "Ohana Builders LLC_25-26 Workers' Compensation Renewal WB Updates"
type textarea "x"
type input "Ohana Builders LLC_25-26 Workers' Compensation Renewal WB Update"
type textarea "x"
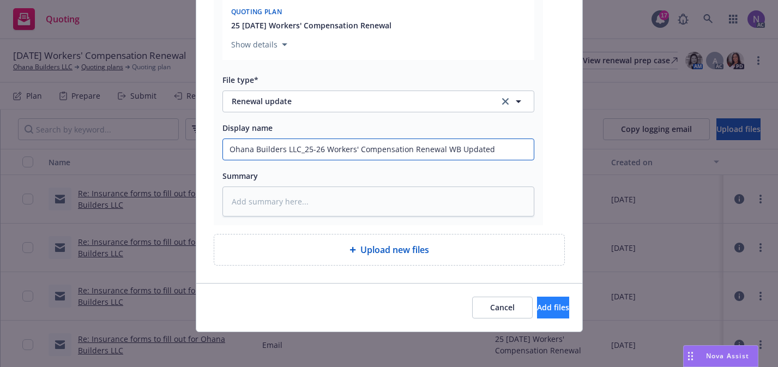
type input "Ohana Builders LLC_25-26 Workers' Compensation Renewal WB Updated"
click at [537, 317] on button "Add files" at bounding box center [553, 307] width 32 height 22
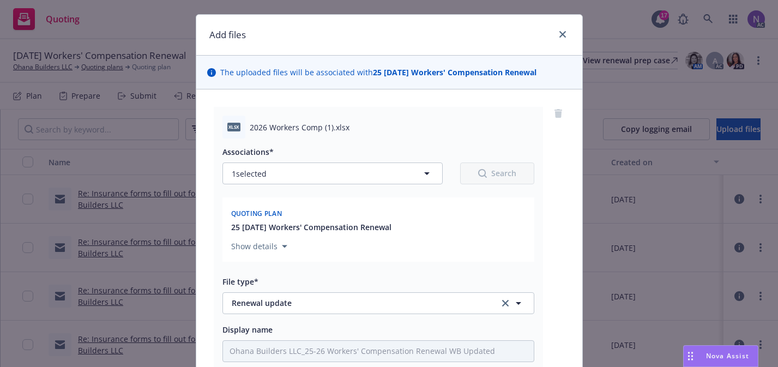
scroll to position [0, 0]
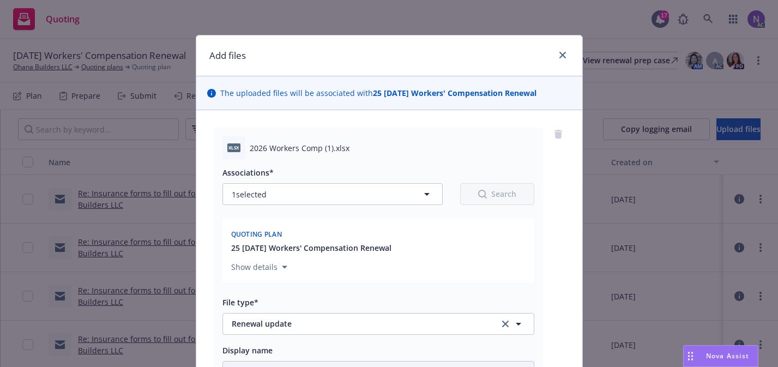
type textarea "x"
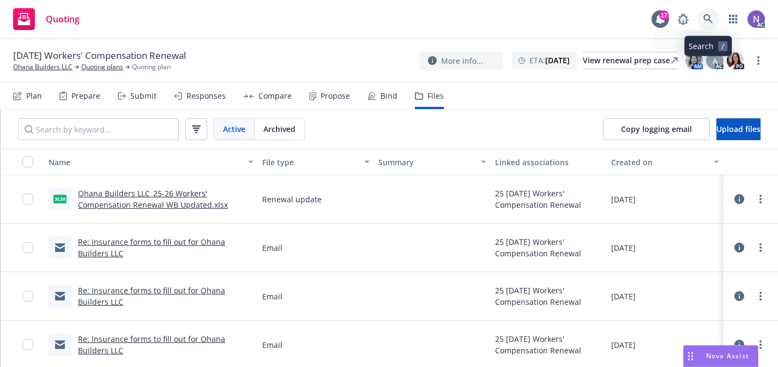
click at [712, 20] on icon at bounding box center [708, 19] width 10 height 10
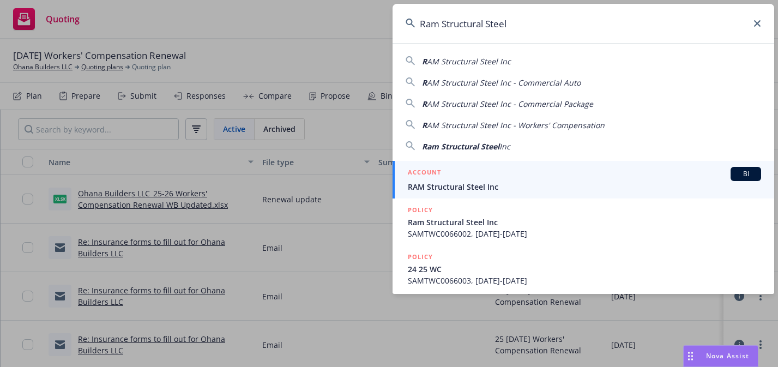
type input "Ram Structural Steel"
click at [486, 186] on span "RAM Structural Steel Inc" at bounding box center [584, 186] width 353 height 11
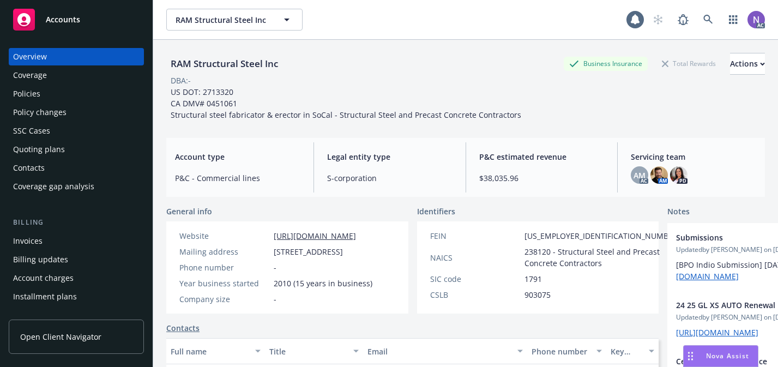
click at [92, 154] on div "Quoting plans" at bounding box center [76, 149] width 126 height 17
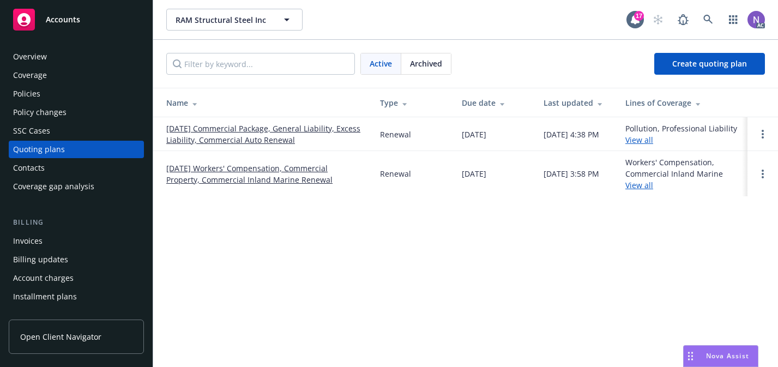
click at [278, 131] on link "11/14/25 Commercial Package, General Liability, Excess Liability, Commercial Au…" at bounding box center [264, 134] width 196 height 23
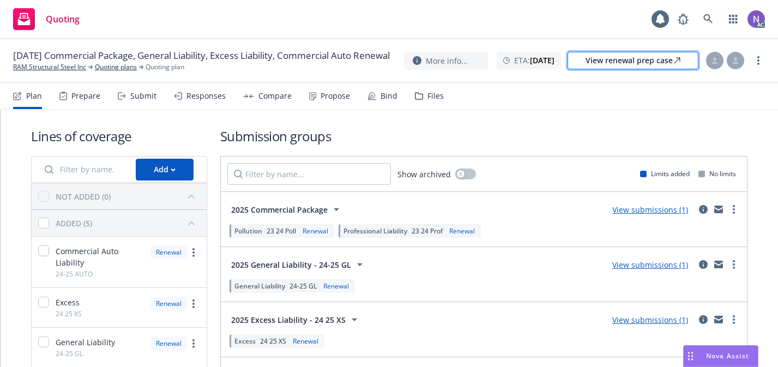
click at [616, 59] on div "View renewal prep case" at bounding box center [632, 60] width 95 height 16
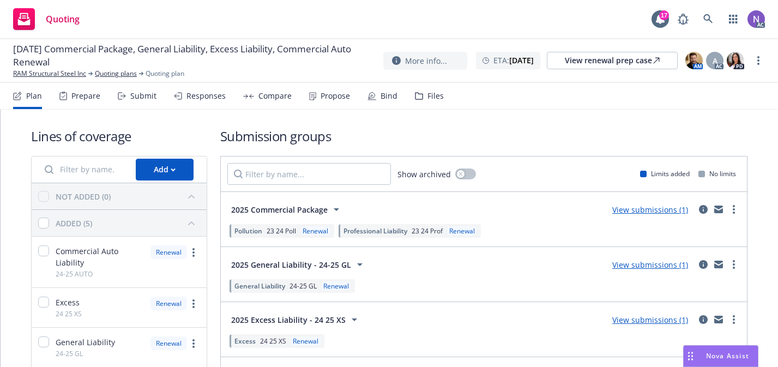
click at [69, 78] on div "[DATE] Commercial Package, General Liability, Excess Liability, Commercial Auto…" at bounding box center [389, 61] width 778 height 44
click at [75, 72] on link "RAM Structural Steel Inc" at bounding box center [49, 74] width 73 height 10
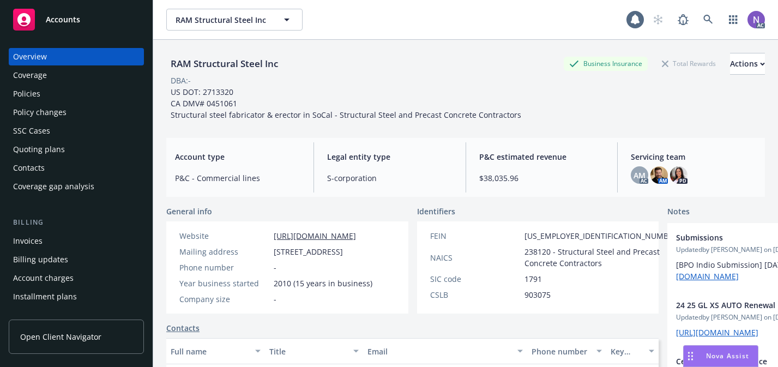
click at [106, 93] on div "Policies" at bounding box center [76, 93] width 126 height 17
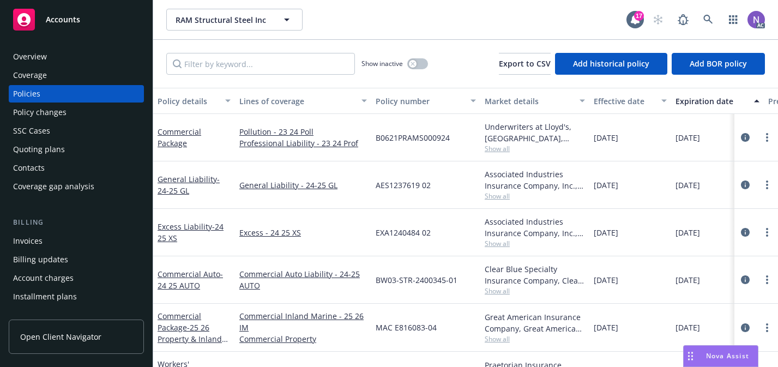
click at [94, 155] on div "Quoting plans" at bounding box center [76, 149] width 126 height 17
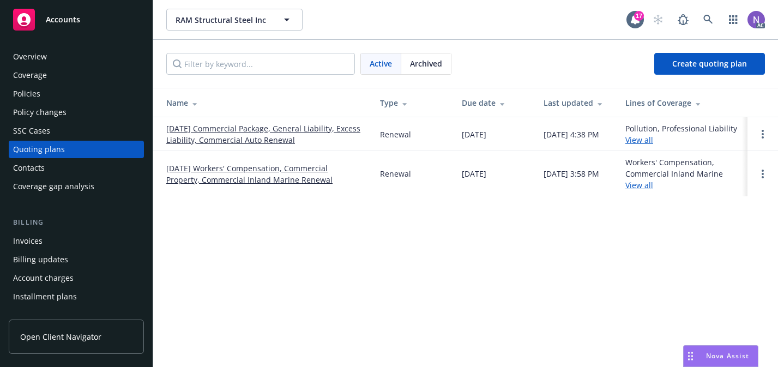
click at [261, 139] on link "11/14/25 Commercial Package, General Liability, Excess Liability, Commercial Au…" at bounding box center [264, 134] width 196 height 23
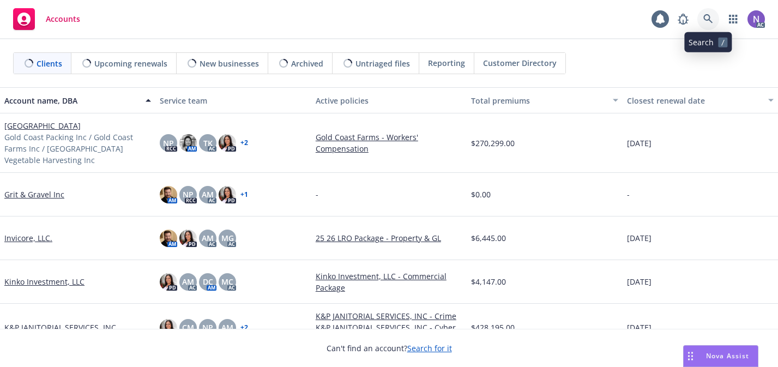
click at [706, 22] on icon at bounding box center [708, 19] width 10 height 10
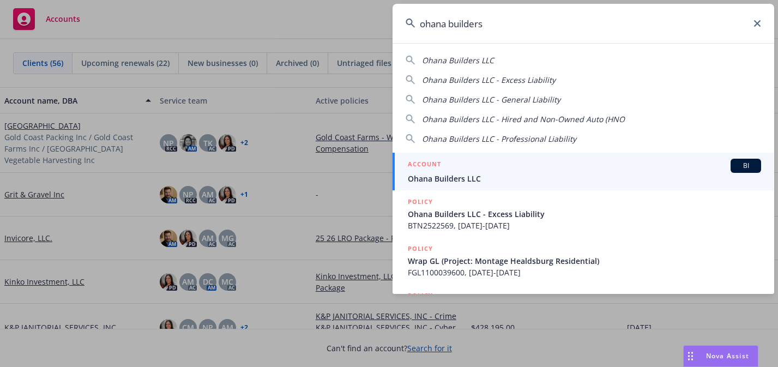
type input "ohana builders"
click at [544, 179] on span "Ohana Builders LLC" at bounding box center [584, 178] width 353 height 11
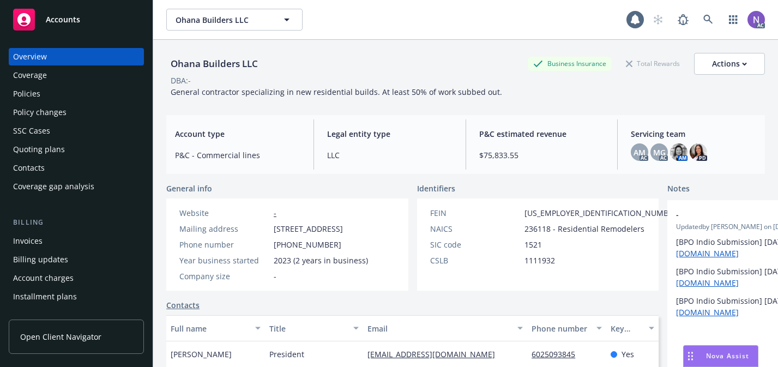
click at [77, 148] on div "Quoting plans" at bounding box center [76, 149] width 126 height 17
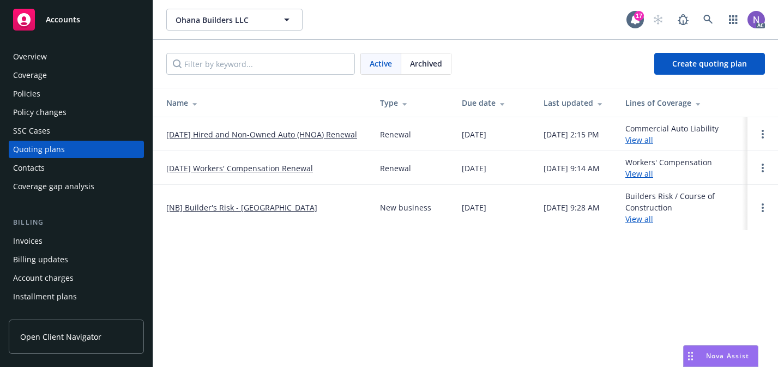
click at [266, 165] on link "[DATE] Workers' Compensation Renewal" at bounding box center [239, 167] width 147 height 11
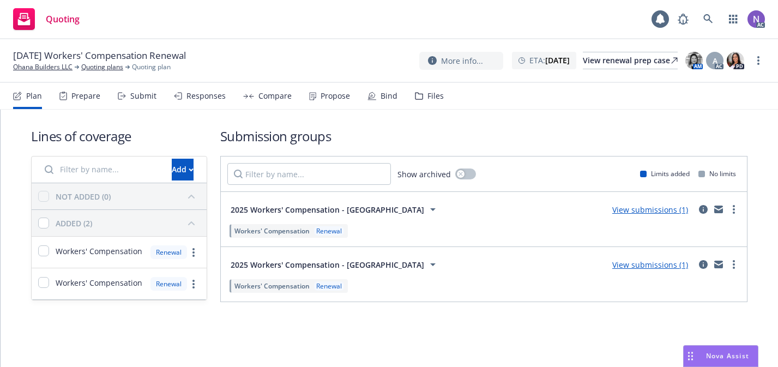
click at [96, 92] on div "Prepare" at bounding box center [85, 96] width 29 height 9
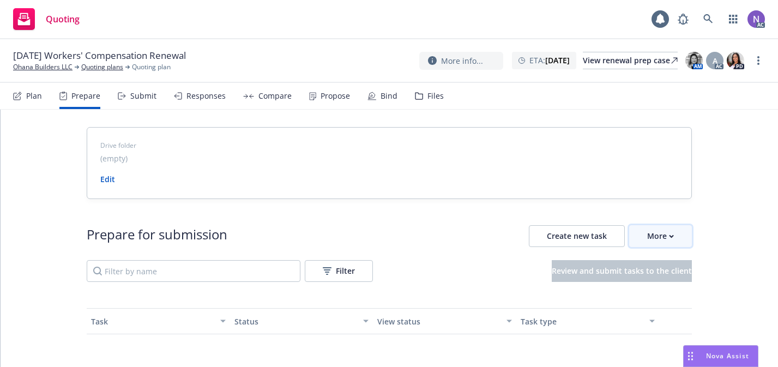
click at [669, 228] on div "More" at bounding box center [660, 236] width 27 height 21
click at [670, 282] on span "Go to Indio account" at bounding box center [677, 286] width 97 height 10
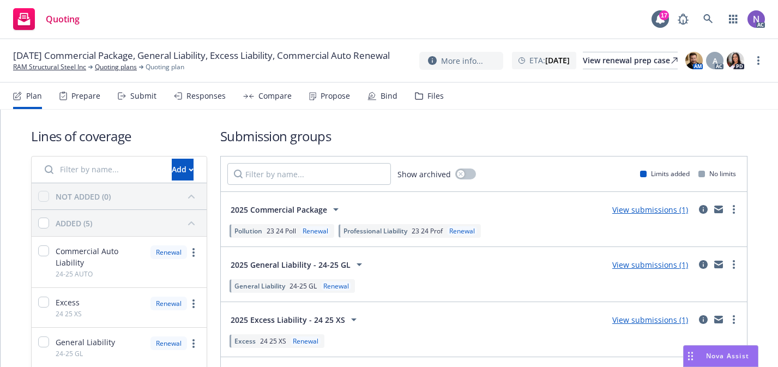
click at [87, 100] on div "Prepare" at bounding box center [85, 96] width 29 height 9
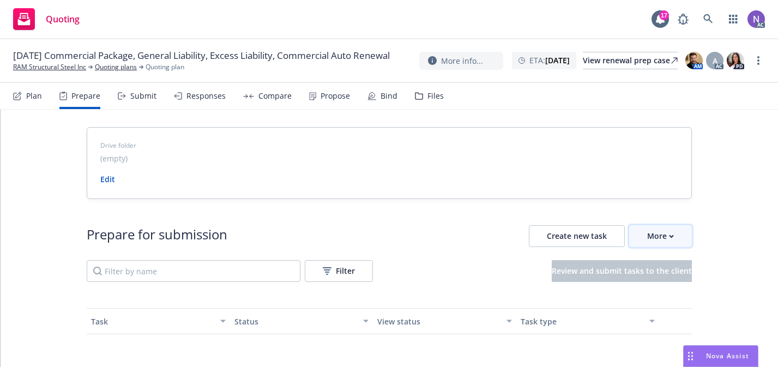
click at [663, 243] on div "More" at bounding box center [660, 236] width 27 height 21
click at [658, 287] on span "Go to Indio account" at bounding box center [677, 286] width 97 height 10
drag, startPoint x: 60, startPoint y: 78, endPoint x: 215, endPoint y: 5, distance: 170.4
click at [0, 0] on div "Quoting 17 AC [DATE] Commercial Package, General Liability, Excess Liability, C…" at bounding box center [389, 183] width 778 height 367
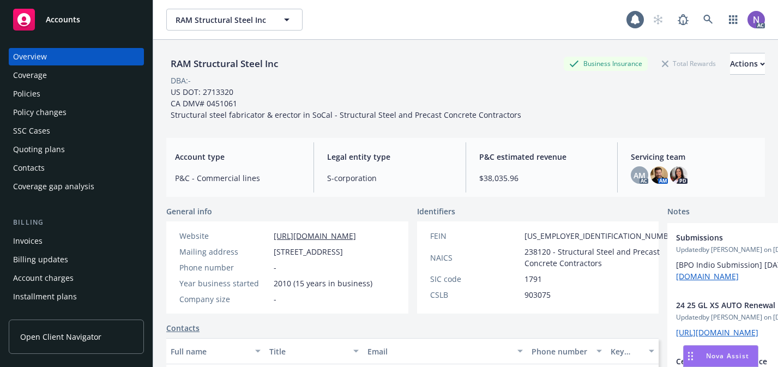
click at [102, 92] on div "Policies" at bounding box center [76, 93] width 126 height 17
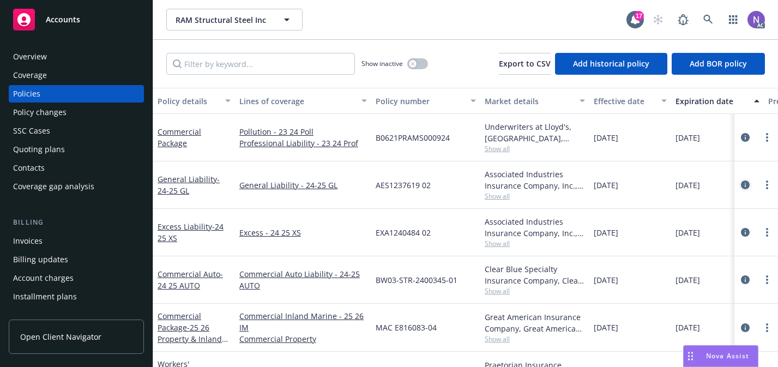
click at [747, 184] on icon "circleInformation" at bounding box center [745, 184] width 9 height 9
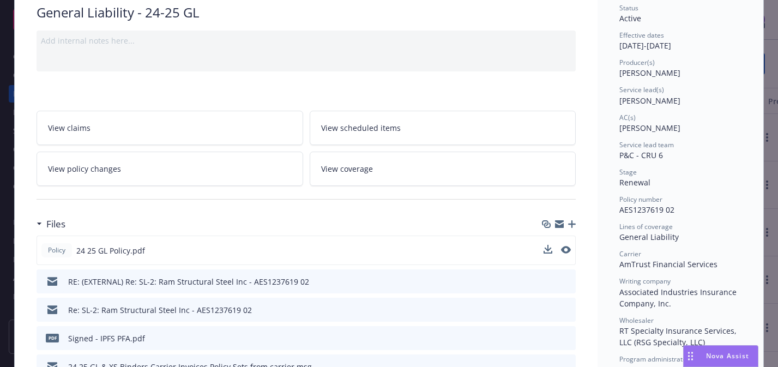
scroll to position [89, 0]
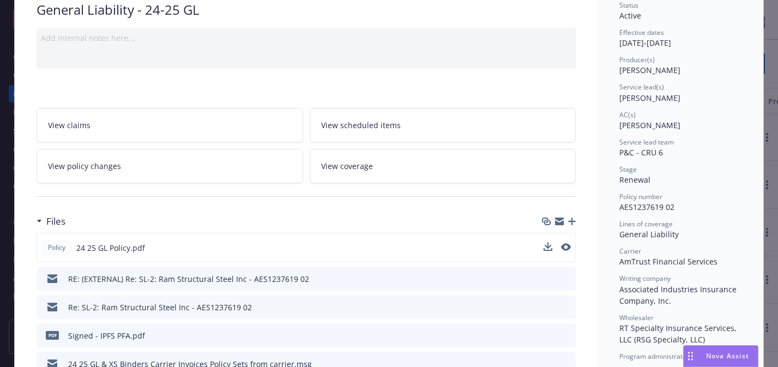
click at [565, 251] on button at bounding box center [566, 247] width 10 height 11
click at [564, 246] on icon "preview file" at bounding box center [565, 247] width 10 height 8
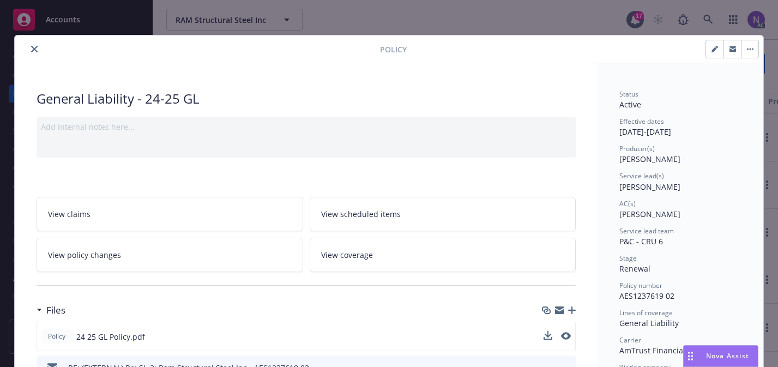
click at [32, 50] on icon "close" at bounding box center [34, 49] width 7 height 7
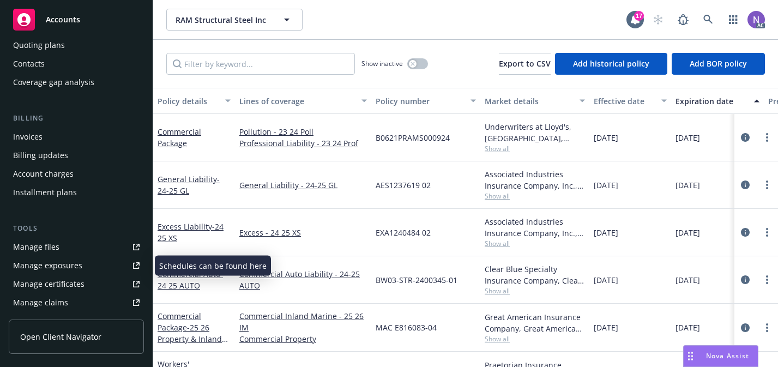
scroll to position [116, 0]
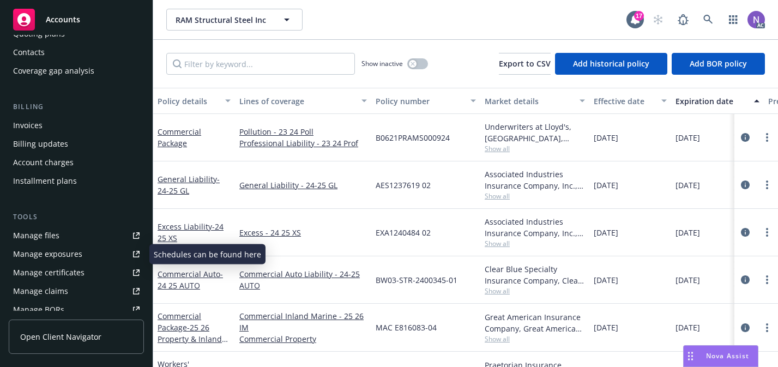
click at [96, 259] on link "Manage exposures" at bounding box center [76, 253] width 135 height 17
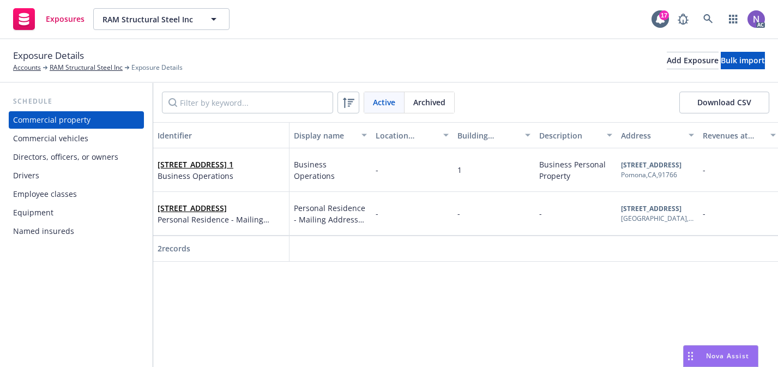
click at [53, 138] on div "Commercial vehicles" at bounding box center [50, 138] width 75 height 17
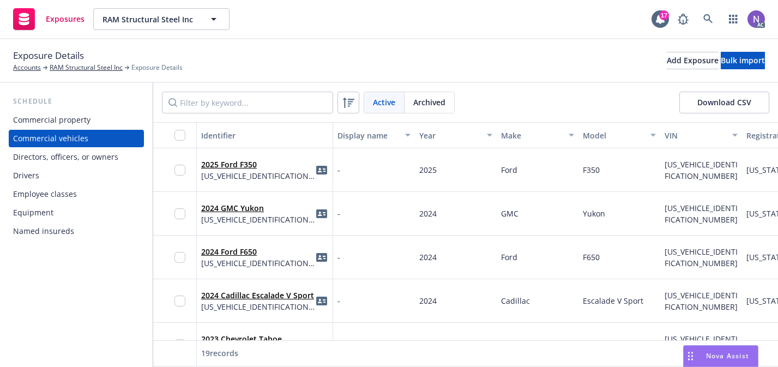
click at [448, 137] on div "Year" at bounding box center [449, 135] width 61 height 11
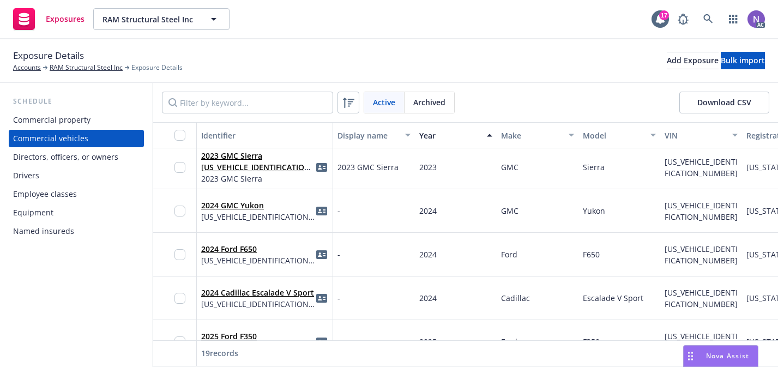
scroll to position [637, 0]
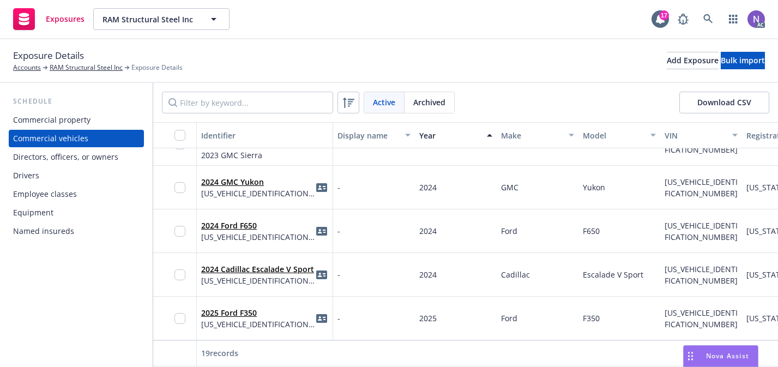
click at [108, 181] on div "Drivers" at bounding box center [76, 175] width 126 height 17
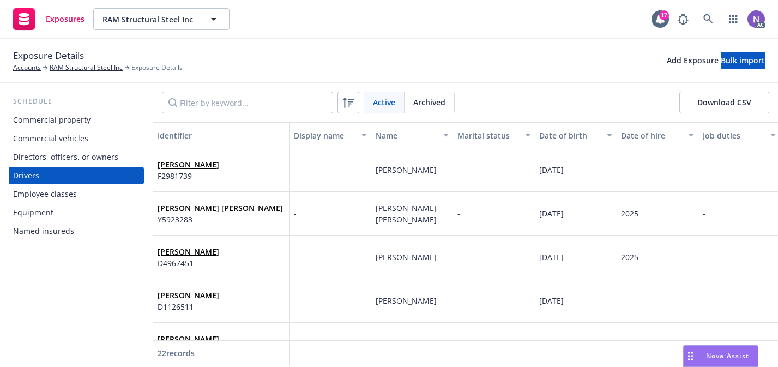
click at [579, 144] on button "Date of birth" at bounding box center [576, 135] width 82 height 26
click at [578, 140] on div "Date of birth" at bounding box center [569, 135] width 61 height 11
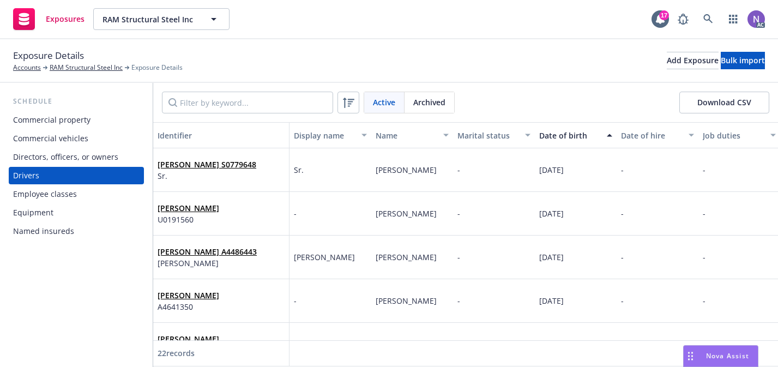
click at [578, 140] on div "Date of birth" at bounding box center [569, 135] width 61 height 11
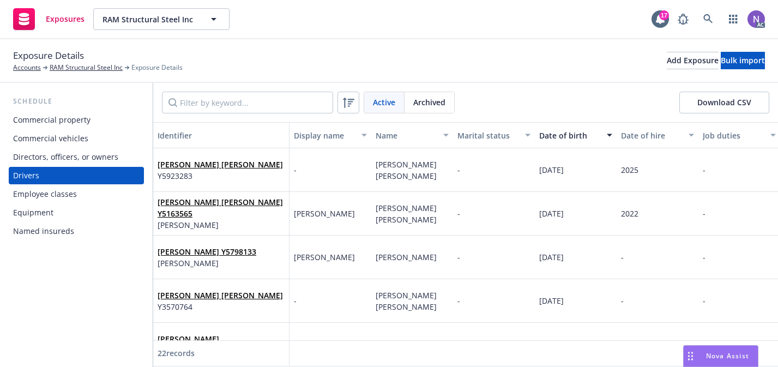
click at [578, 140] on div "Date of birth" at bounding box center [569, 135] width 61 height 11
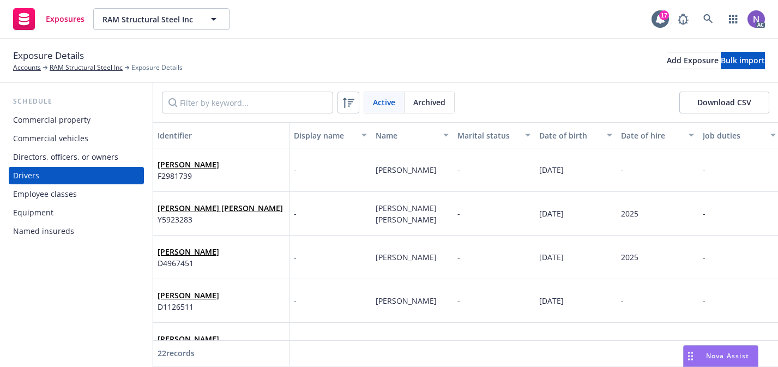
click at [565, 136] on div "Date of birth" at bounding box center [569, 135] width 61 height 11
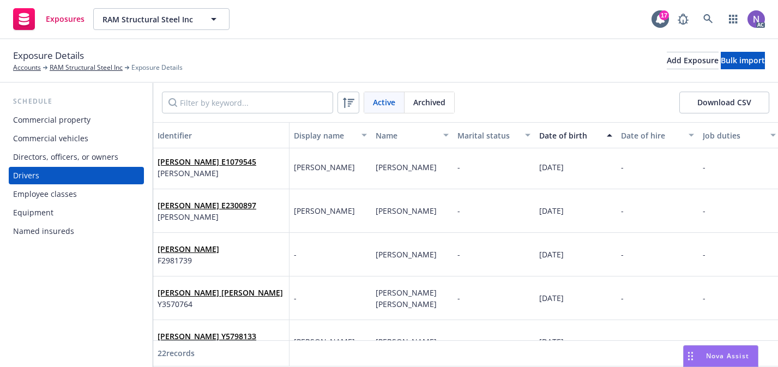
scroll to position [662, 0]
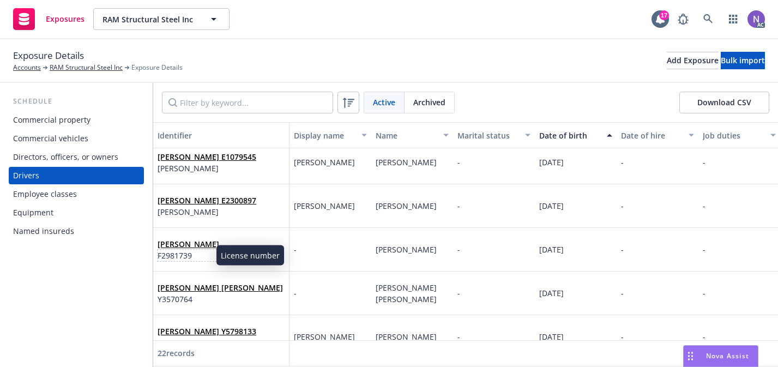
click at [191, 250] on span "F2981739" at bounding box center [189, 255] width 62 height 11
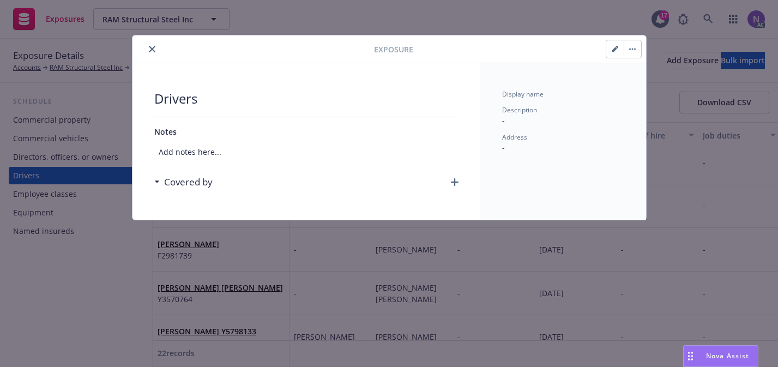
click at [614, 51] on icon "button" at bounding box center [614, 49] width 7 height 7
select select "CA"
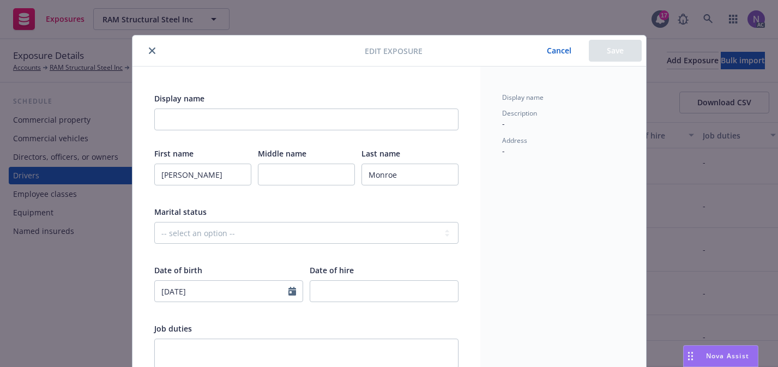
click at [172, 312] on div at bounding box center [228, 311] width 149 height 10
click at [181, 296] on input "[DATE]" at bounding box center [222, 291] width 134 height 21
select select "8"
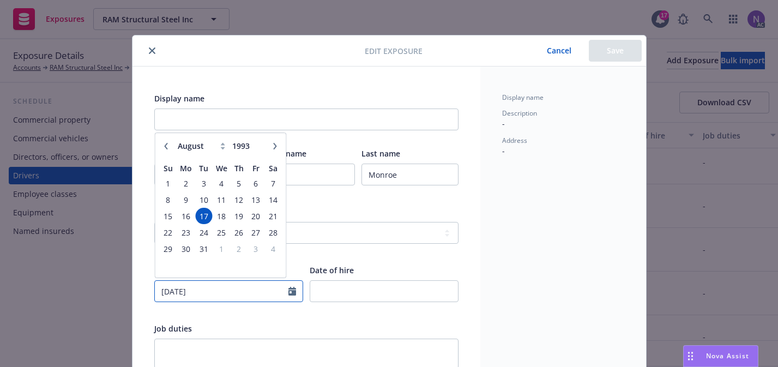
click at [181, 296] on input "[DATE]" at bounding box center [222, 291] width 134 height 21
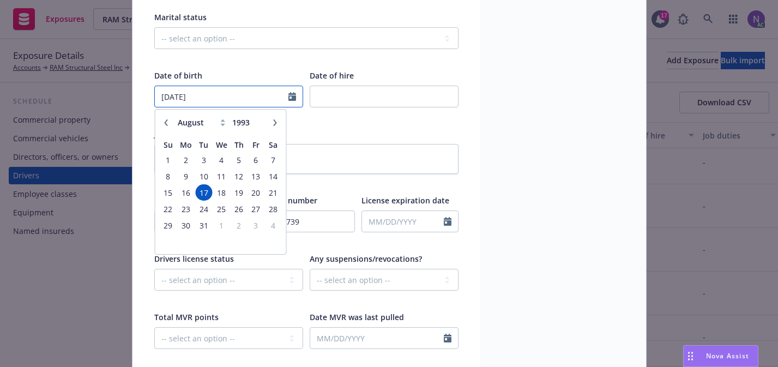
scroll to position [202, 0]
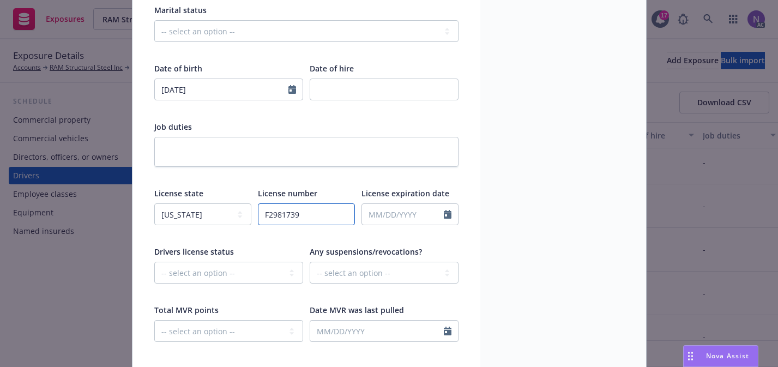
click at [328, 220] on input "F2981739" at bounding box center [306, 214] width 97 height 22
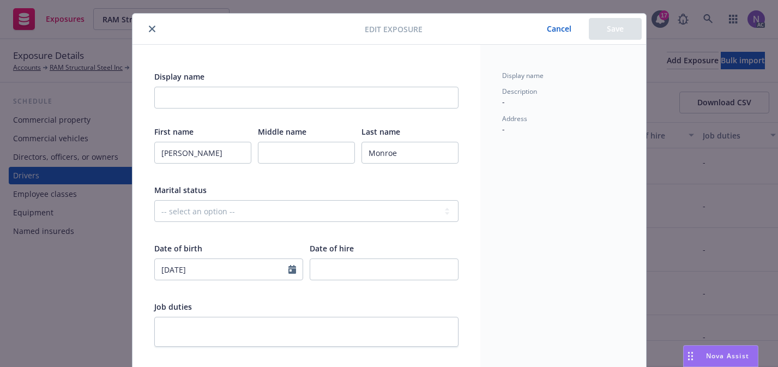
scroll to position [0, 0]
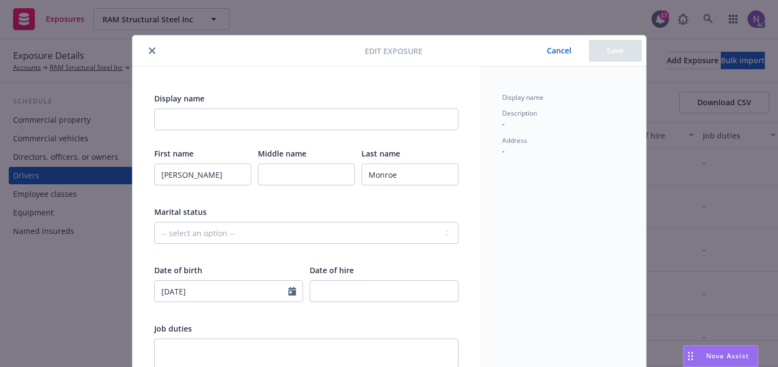
click at [151, 51] on icon "close" at bounding box center [152, 50] width 7 height 7
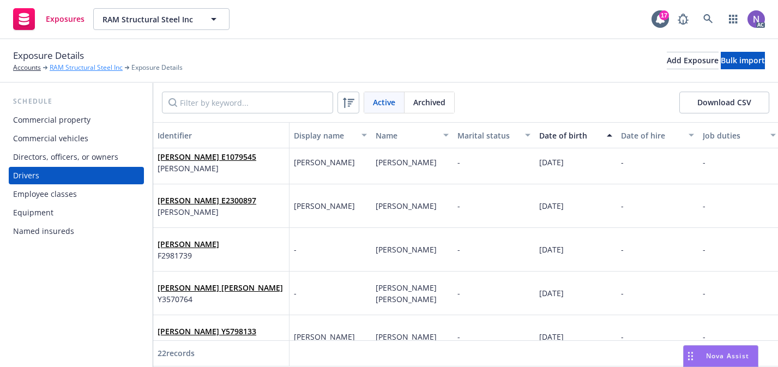
click at [113, 67] on link "RAM Structural Steel Inc" at bounding box center [86, 68] width 73 height 10
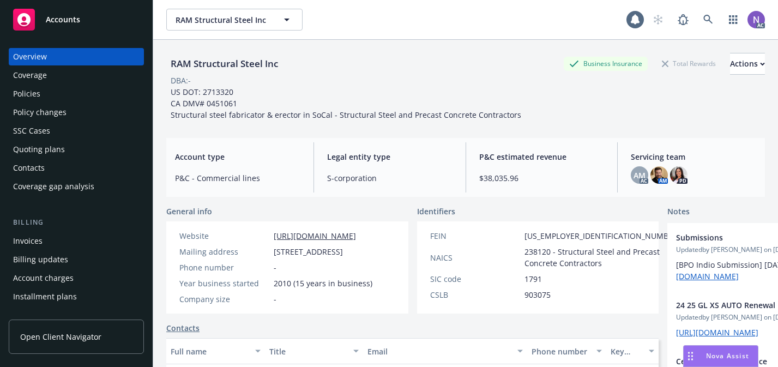
click at [189, 55] on div "RAM Structural Steel Inc" at bounding box center [224, 64] width 116 height 22
click at [191, 59] on div "RAM Structural Steel Inc" at bounding box center [224, 64] width 116 height 14
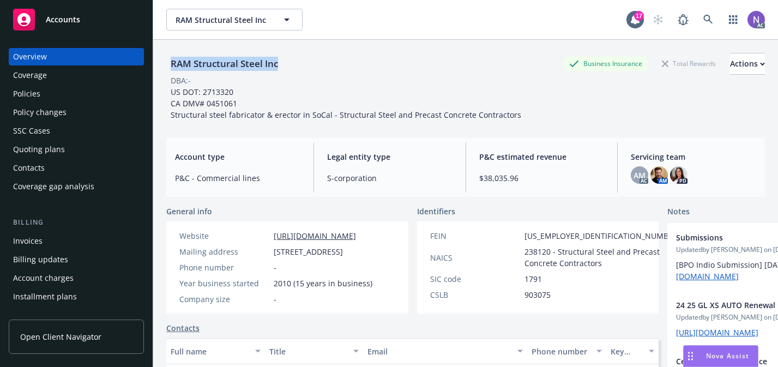
copy div "RAM Structural Steel Inc"
